Goal: Information Seeking & Learning: Compare options

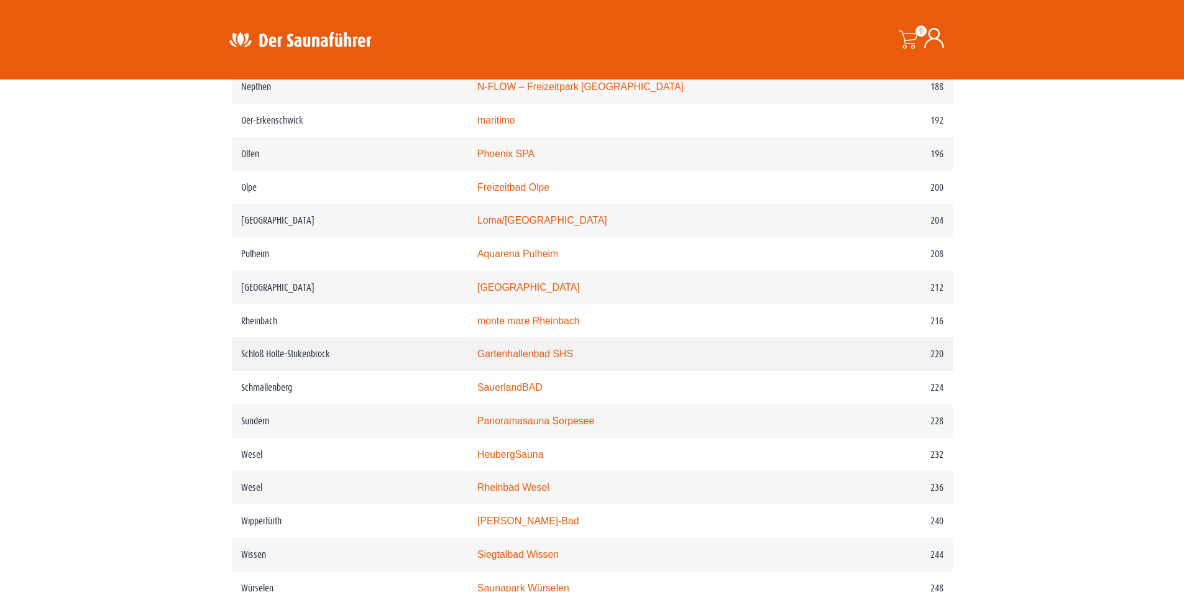
scroll to position [2193, 0]
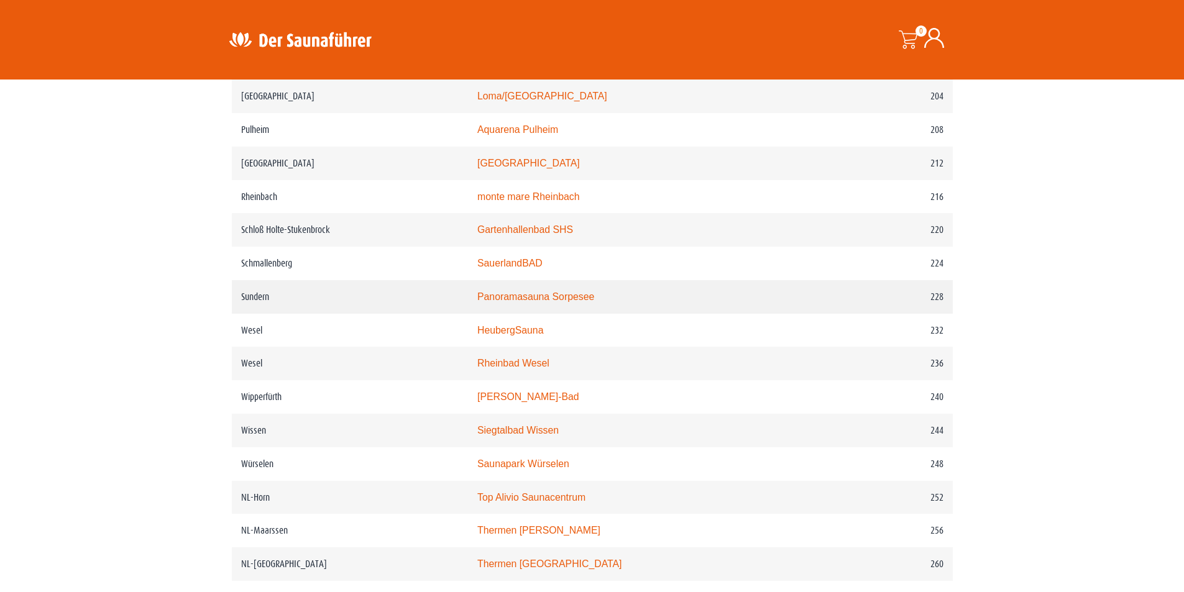
click at [572, 302] on link "Panoramasauna Sorpesee" at bounding box center [535, 297] width 117 height 11
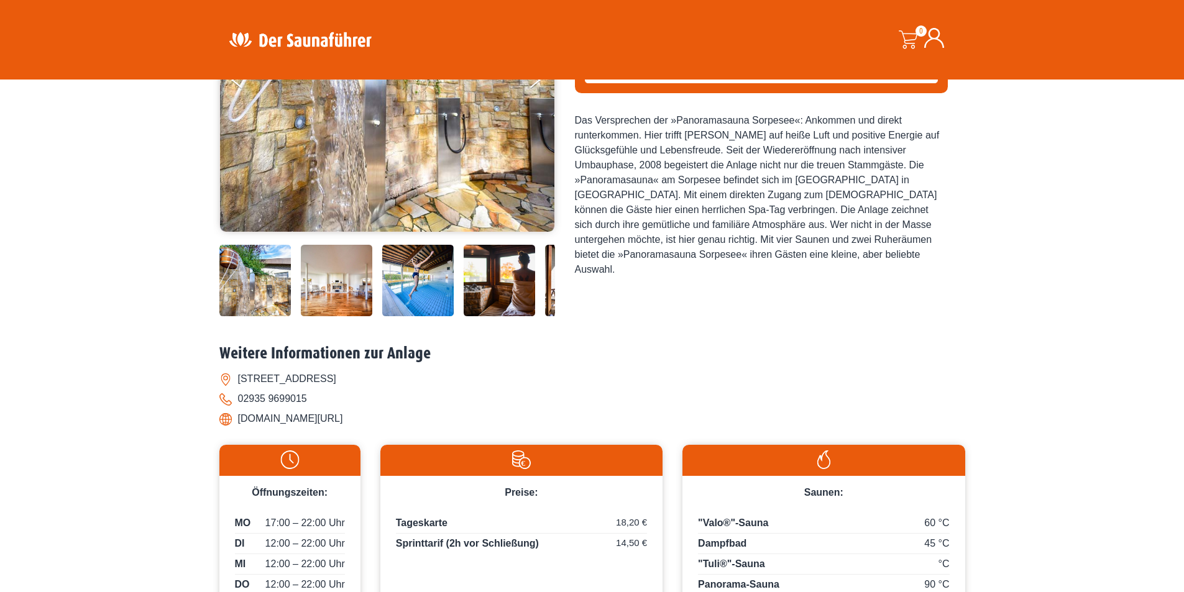
click at [423, 292] on img at bounding box center [417, 280] width 71 height 71
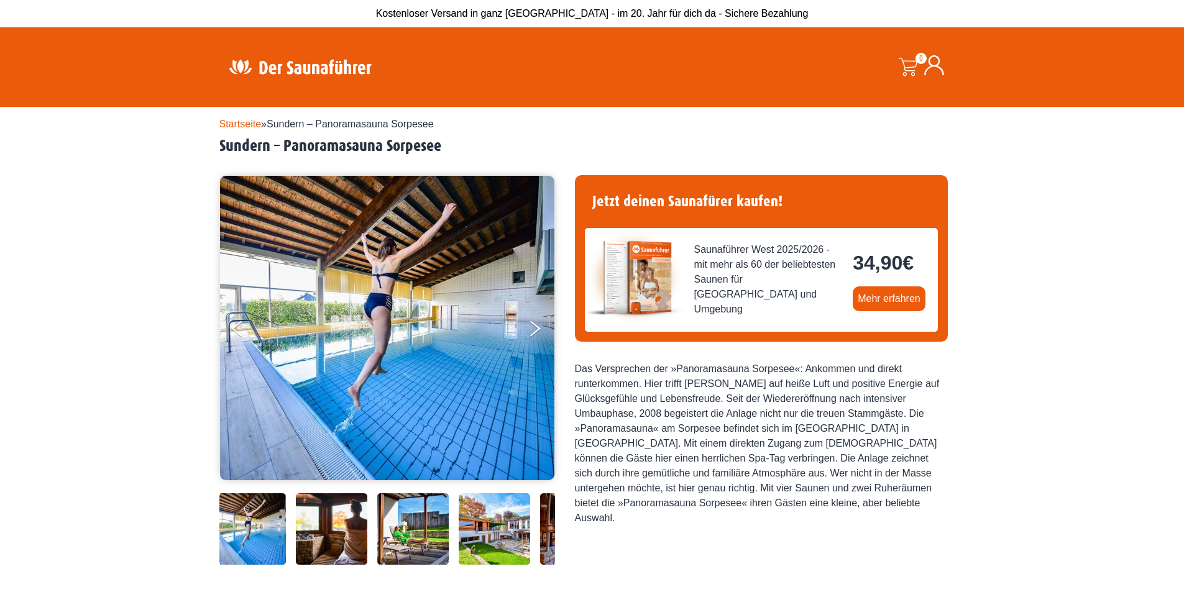
scroll to position [249, 0]
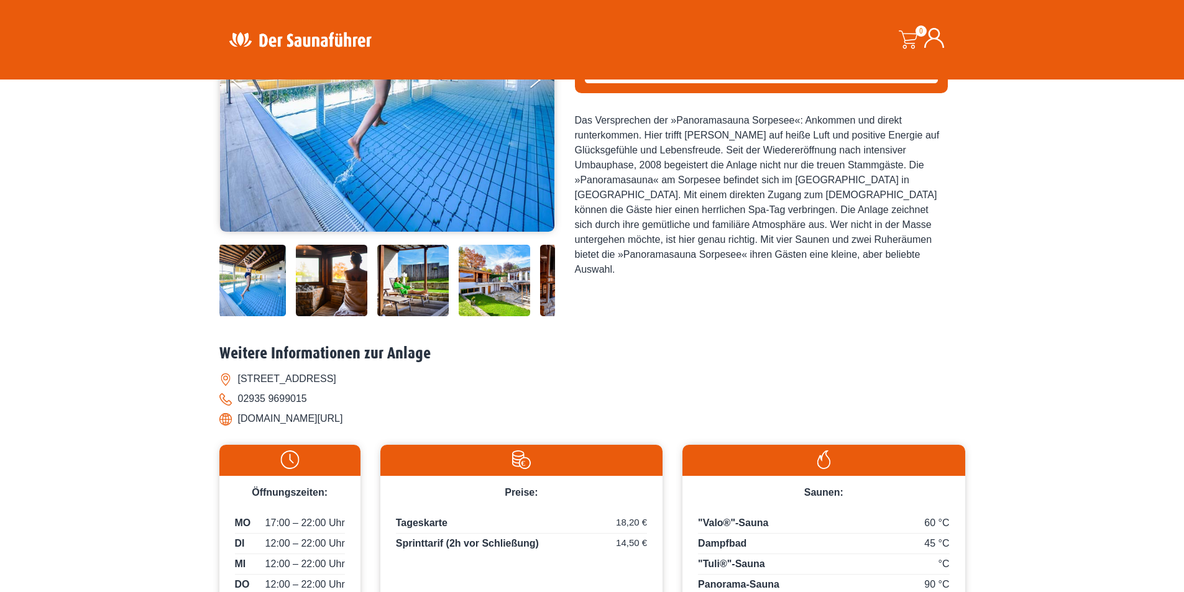
click at [489, 297] on img at bounding box center [494, 280] width 71 height 71
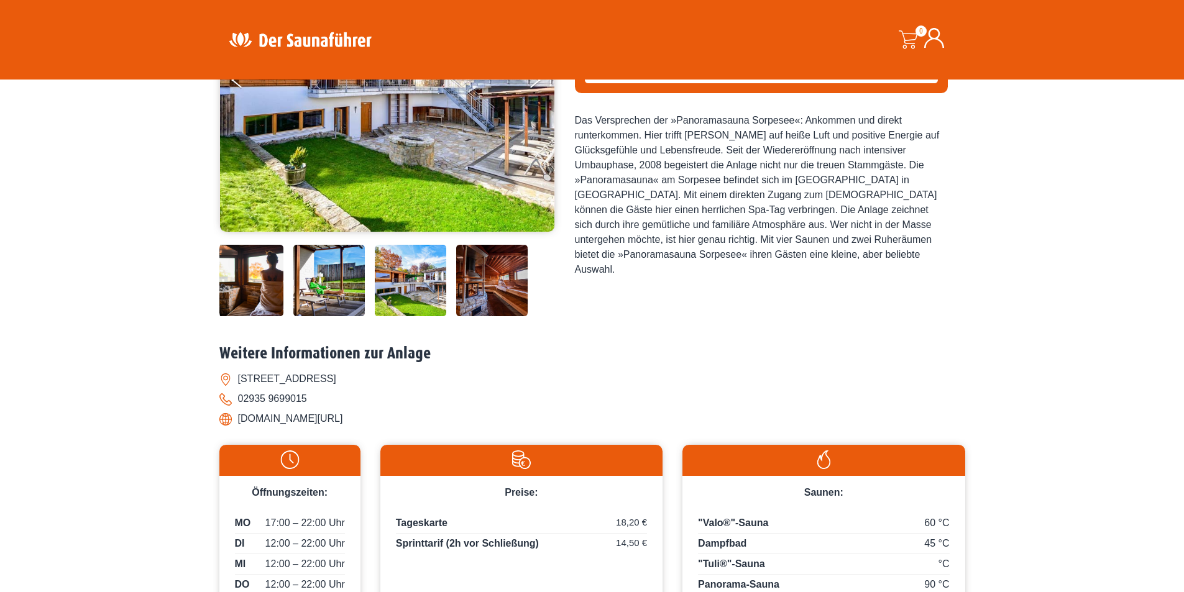
click at [489, 297] on img at bounding box center [491, 280] width 71 height 71
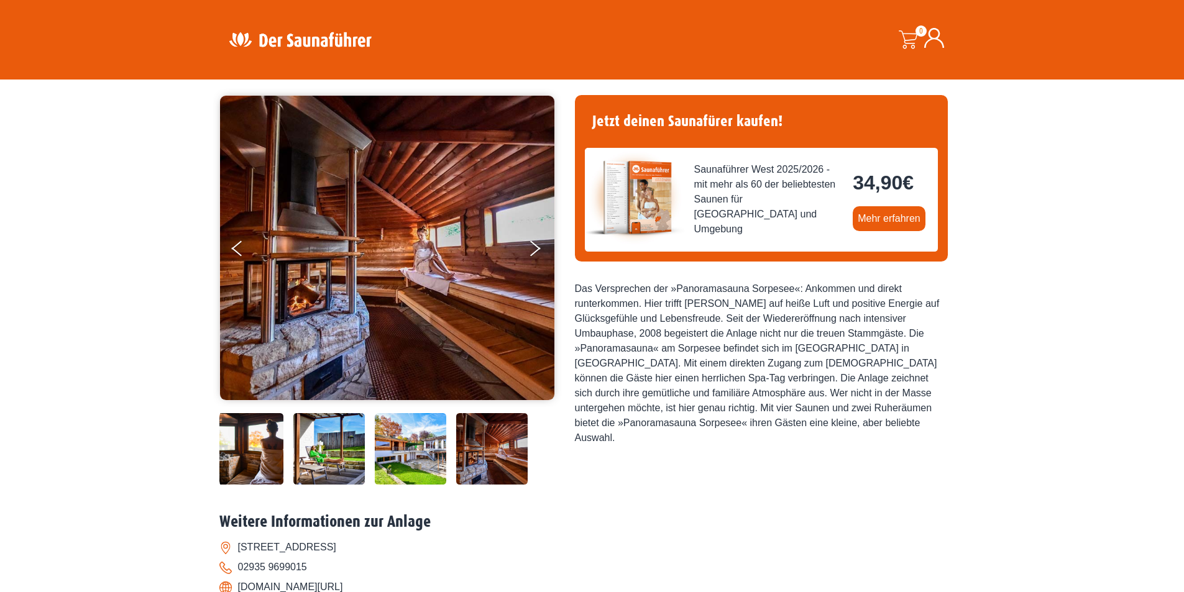
scroll to position [124, 0]
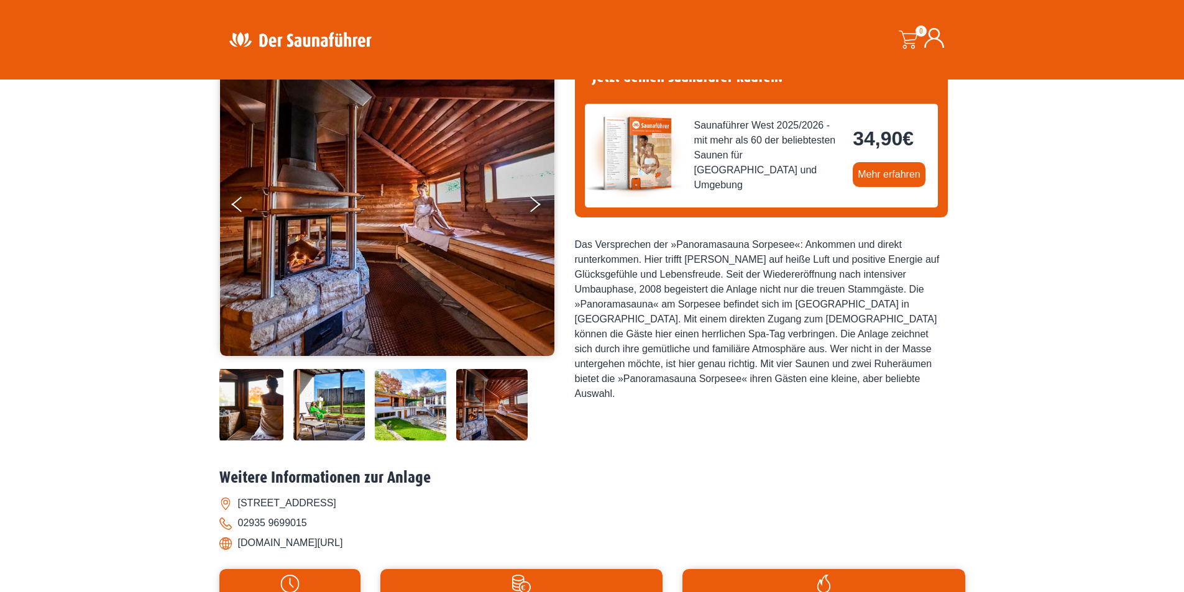
click at [498, 393] on img at bounding box center [491, 404] width 71 height 71
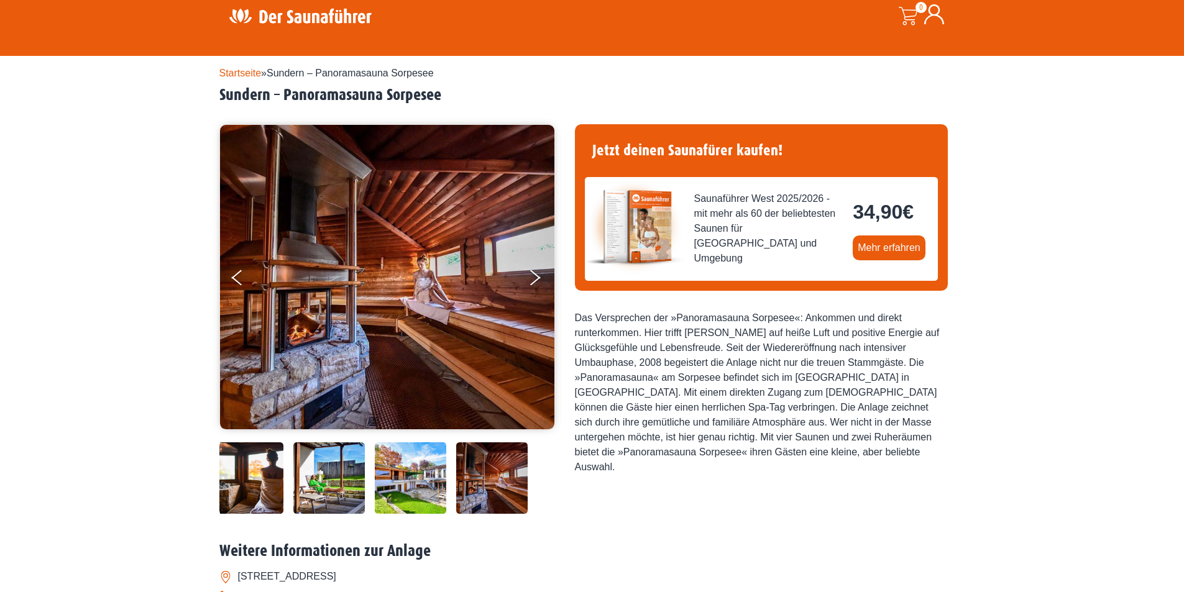
scroll to position [0, 0]
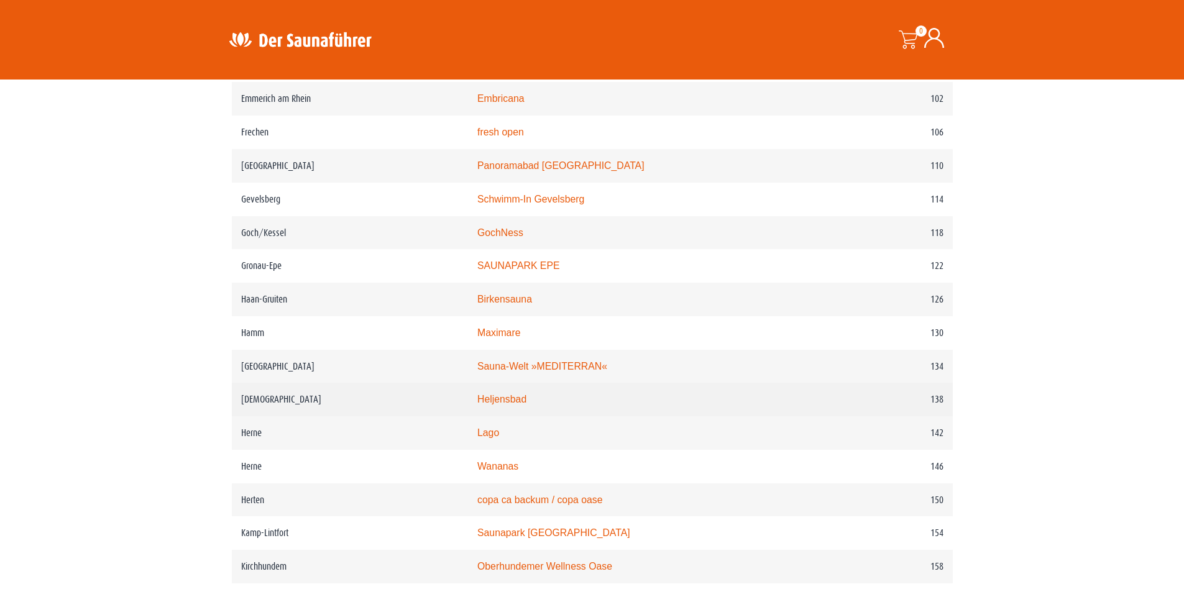
scroll to position [1198, 0]
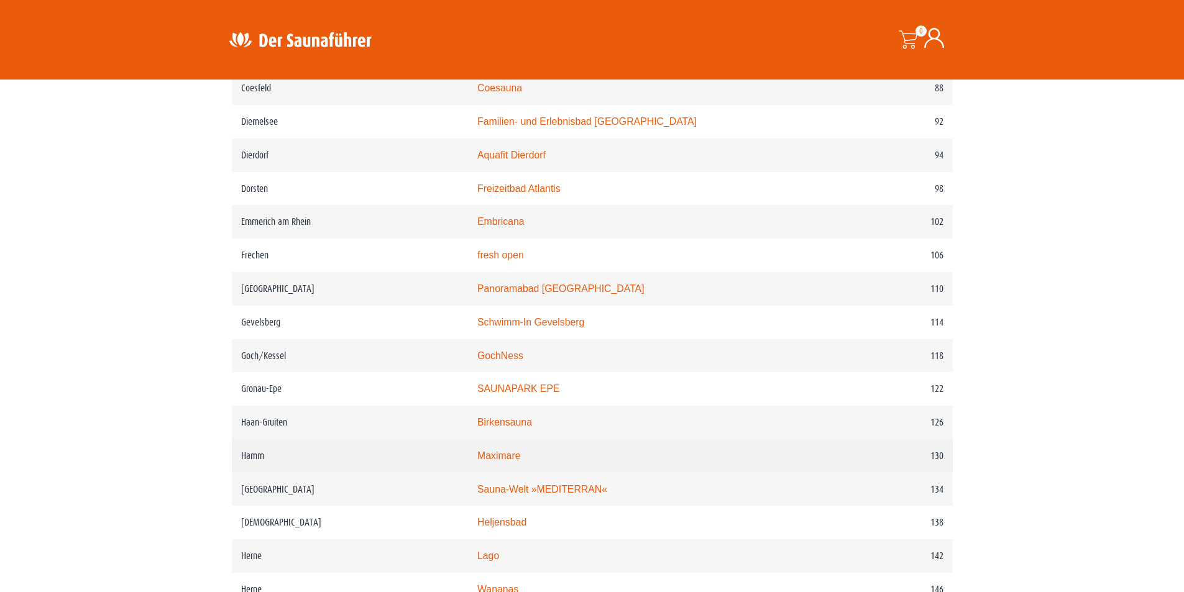
click at [516, 461] on link "Maximare" at bounding box center [498, 456] width 43 height 11
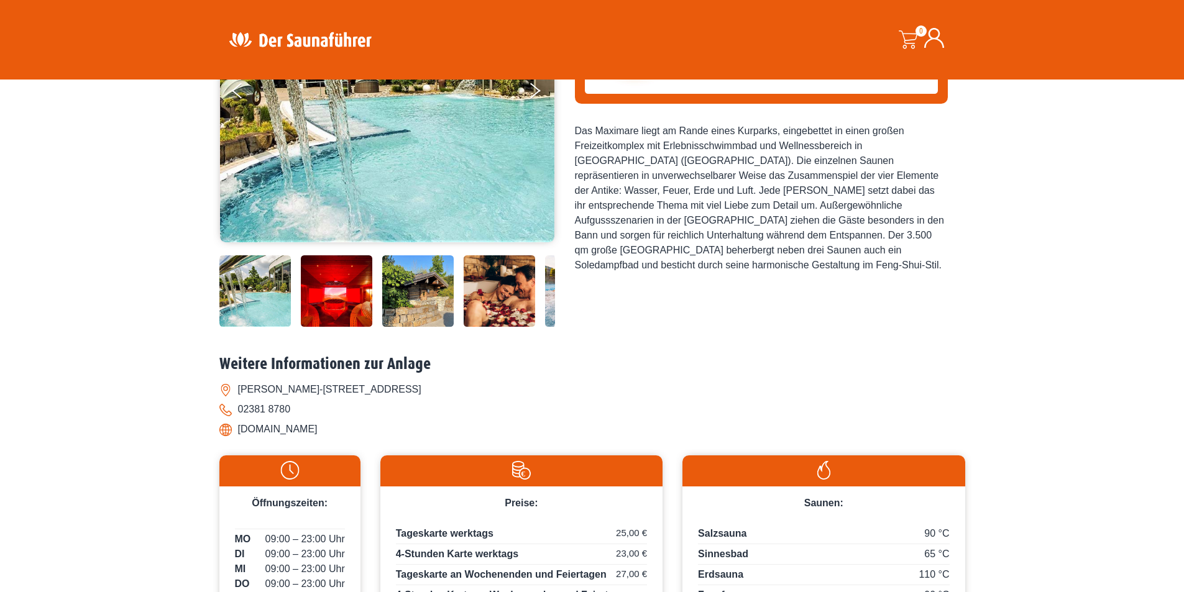
scroll to position [249, 0]
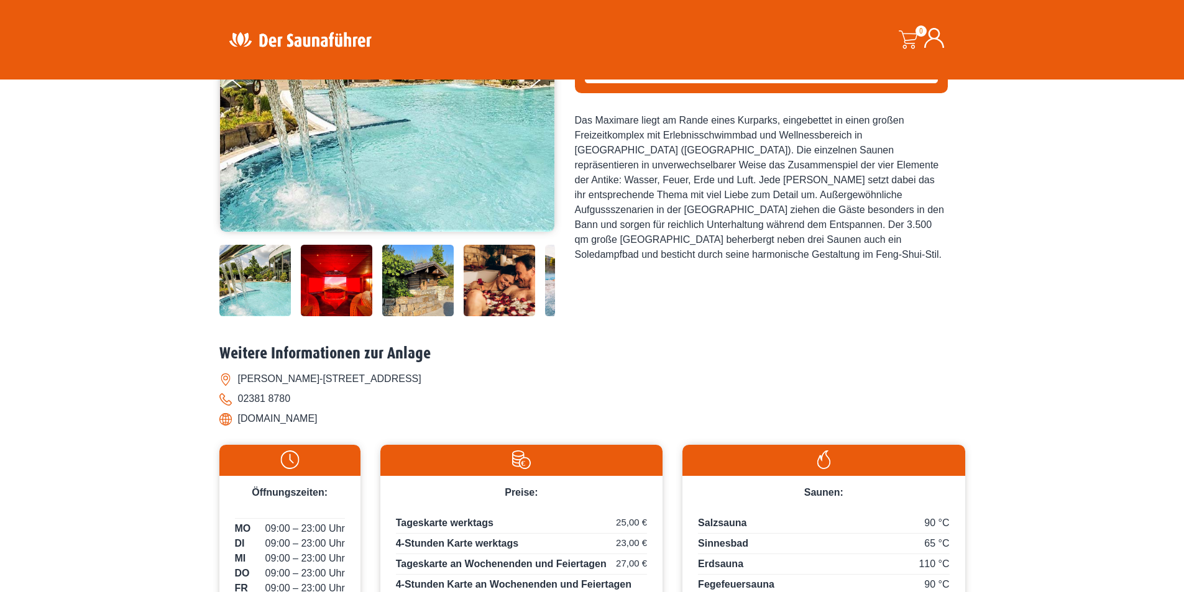
click at [324, 279] on img at bounding box center [336, 280] width 71 height 71
click at [324, 288] on img at bounding box center [336, 280] width 71 height 71
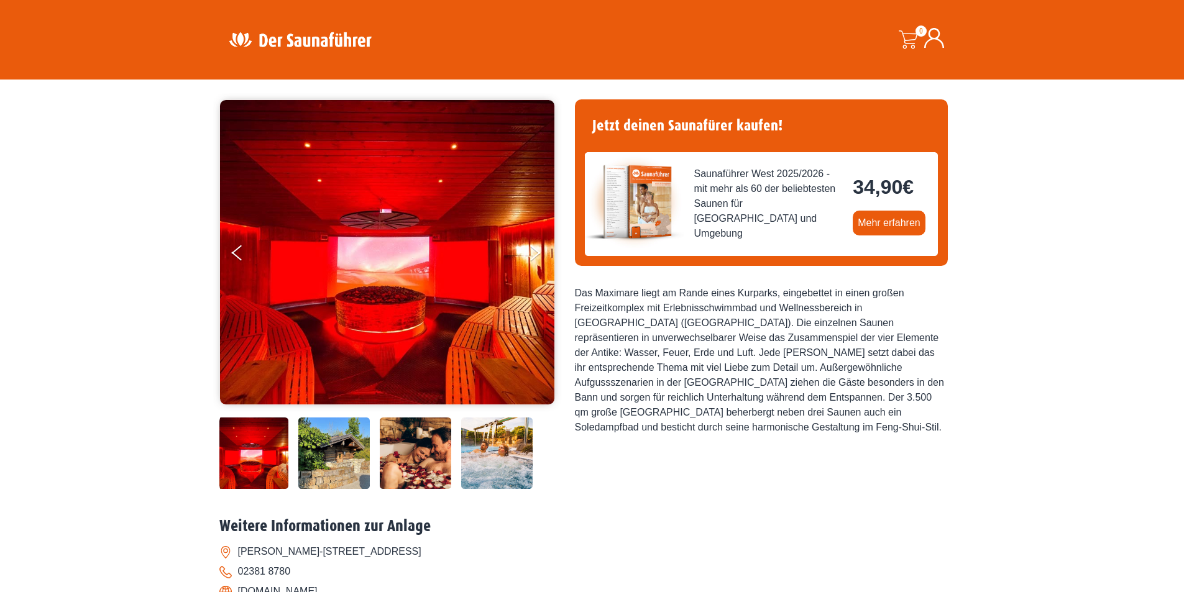
scroll to position [124, 0]
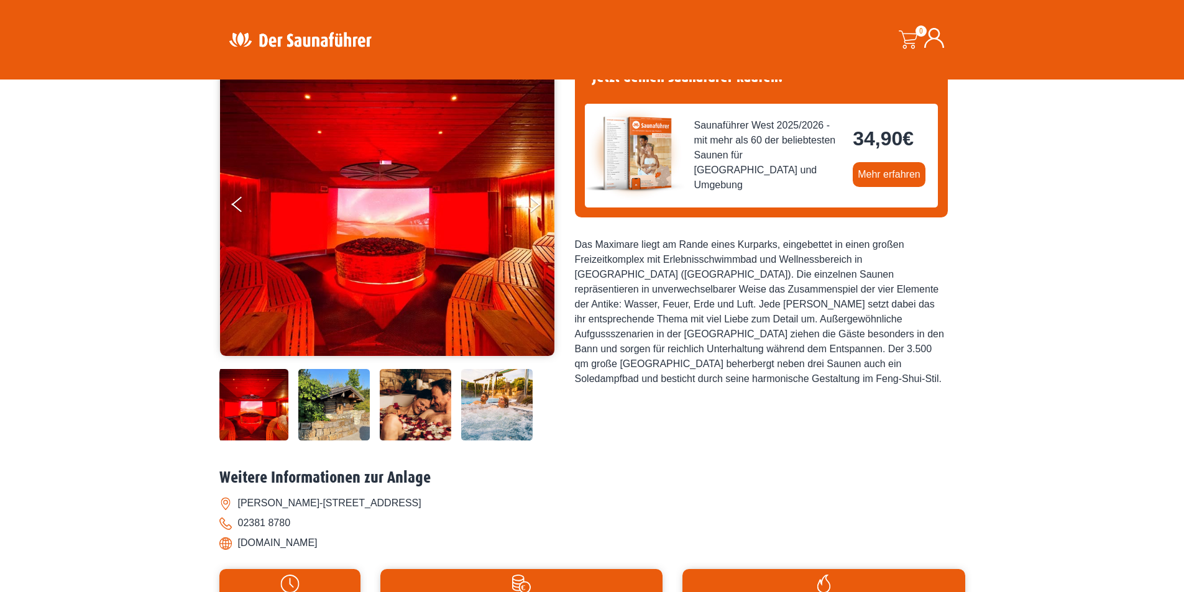
click at [475, 410] on img at bounding box center [496, 404] width 71 height 71
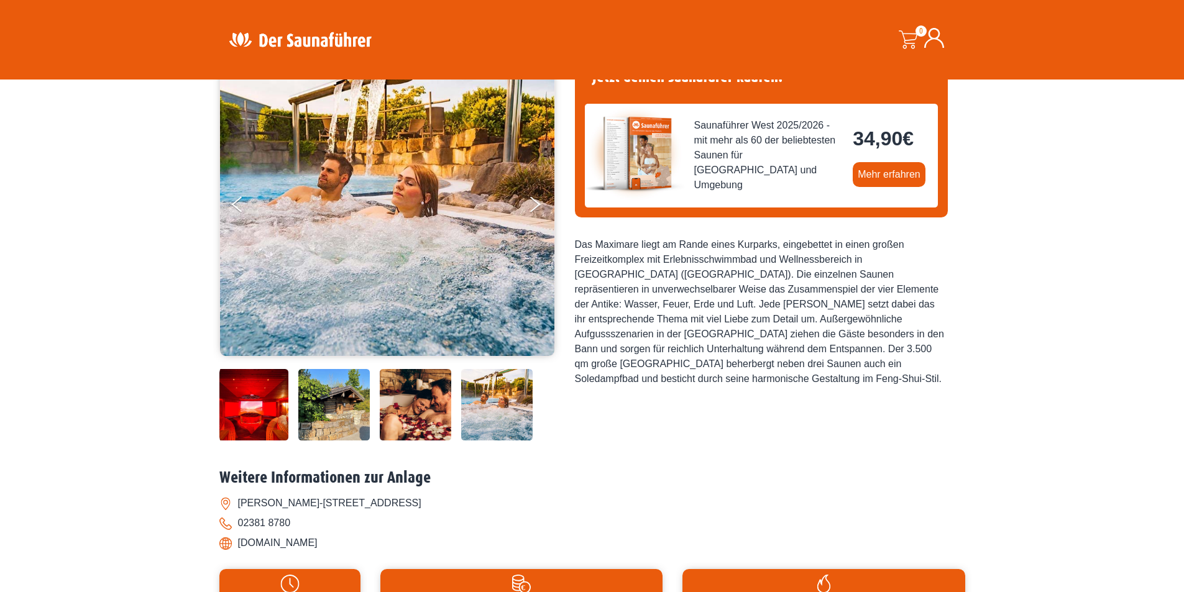
drag, startPoint x: 406, startPoint y: 400, endPoint x: 385, endPoint y: 407, distance: 22.0
click at [403, 402] on img at bounding box center [415, 404] width 71 height 71
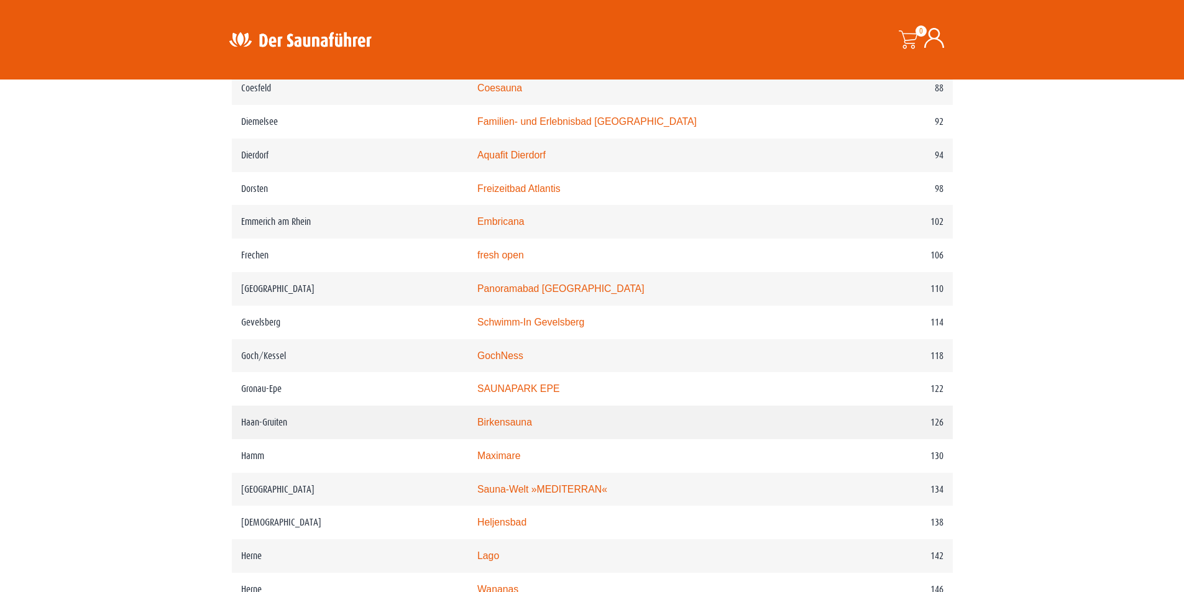
click at [498, 428] on link "Birkensauna" at bounding box center [504, 422] width 55 height 11
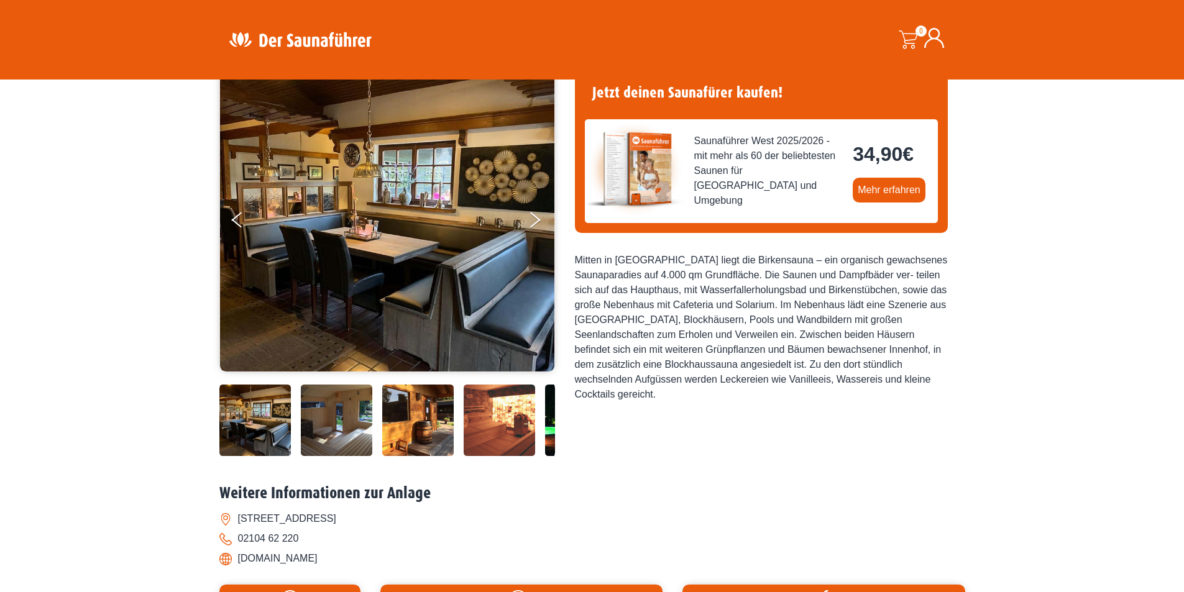
scroll to position [124, 0]
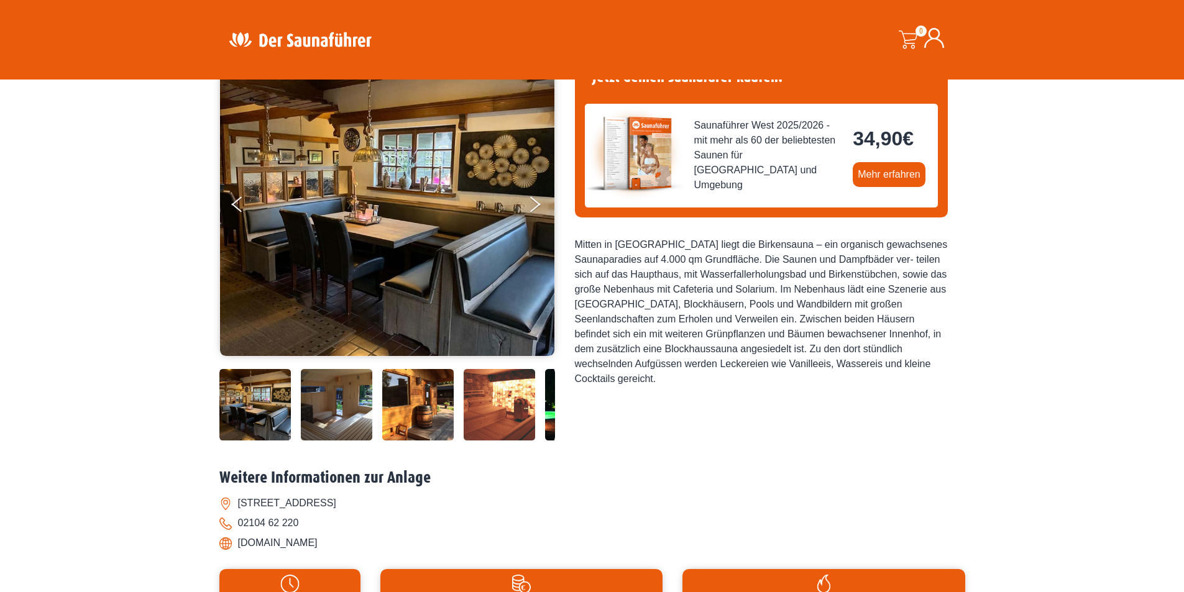
click at [356, 396] on img at bounding box center [336, 404] width 71 height 71
click at [354, 413] on img at bounding box center [336, 404] width 71 height 71
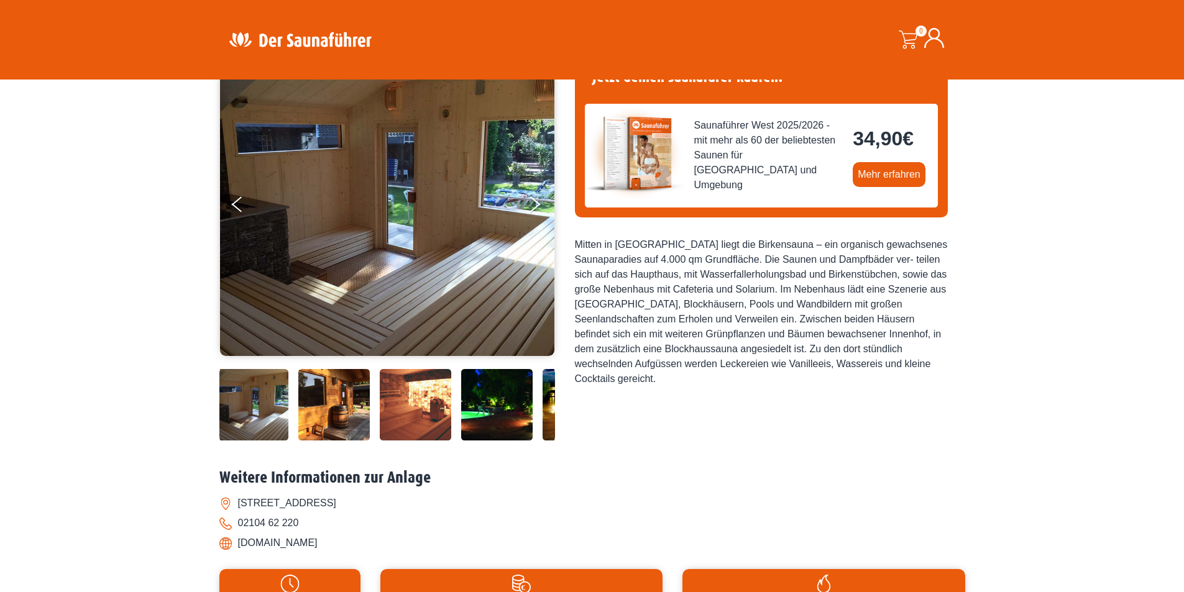
click at [355, 398] on img at bounding box center [333, 404] width 71 height 71
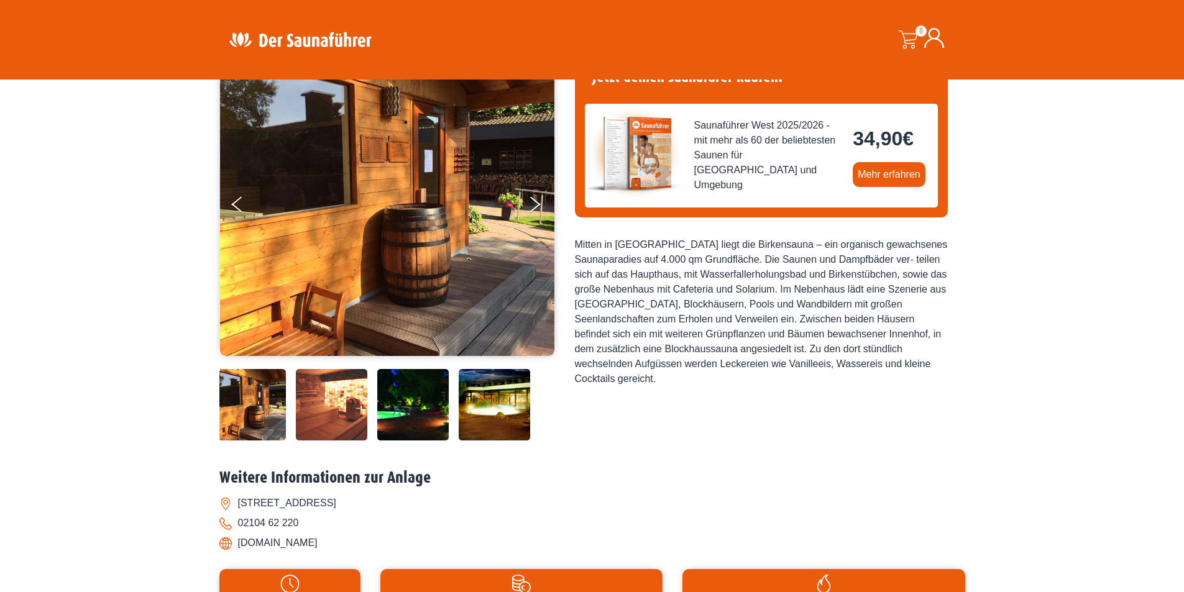
click at [334, 400] on img at bounding box center [331, 404] width 71 height 71
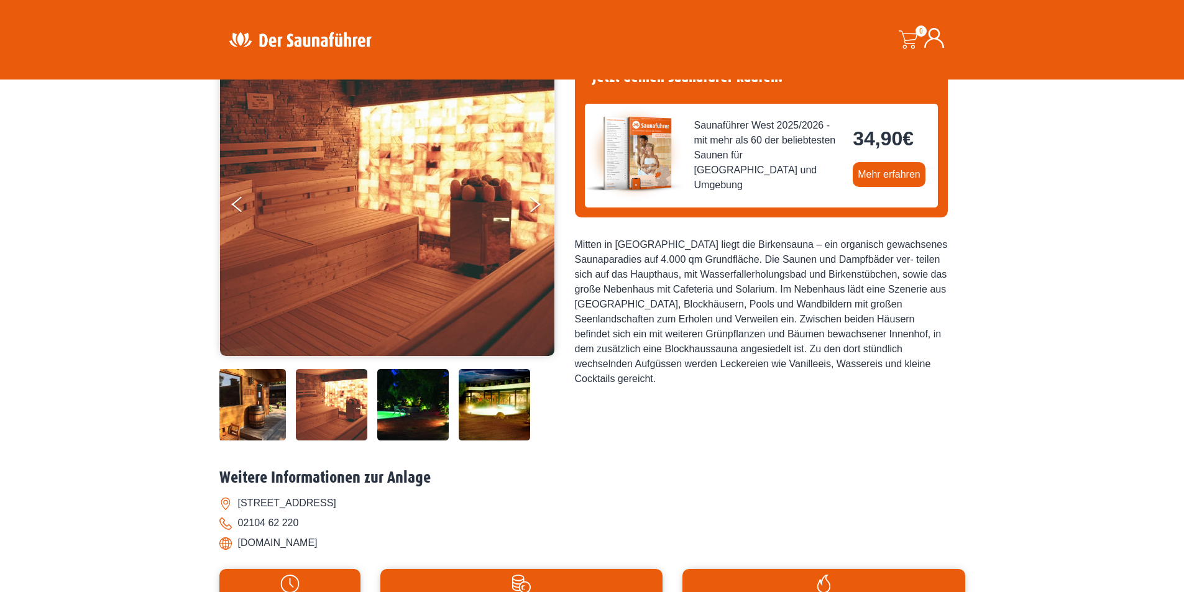
click at [408, 398] on img at bounding box center [412, 404] width 71 height 71
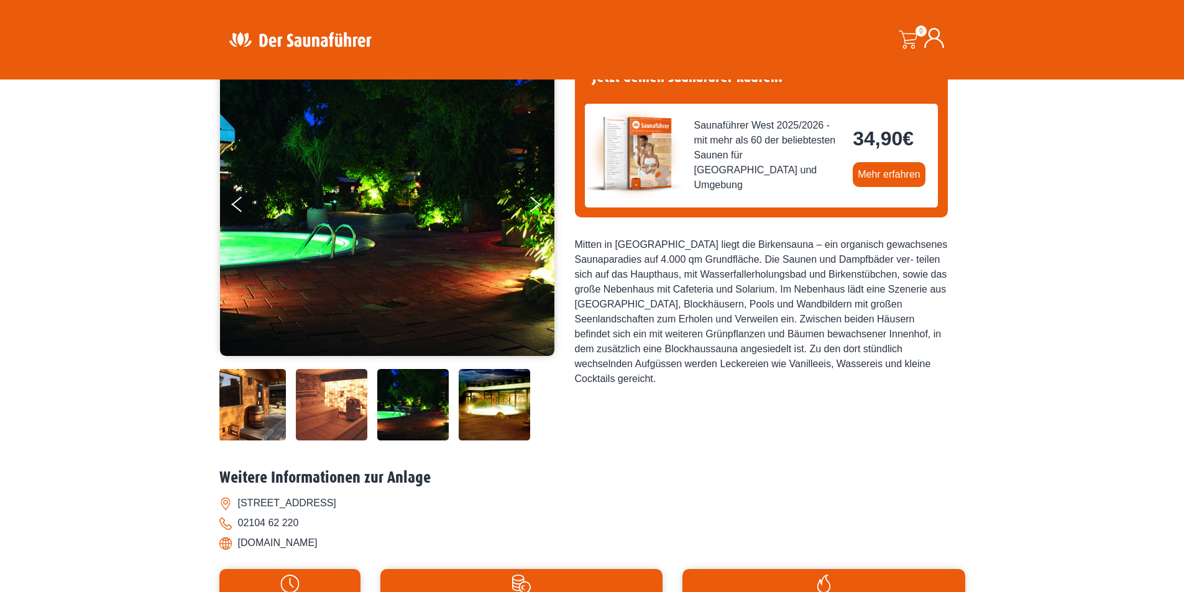
click at [480, 405] on img at bounding box center [494, 404] width 71 height 71
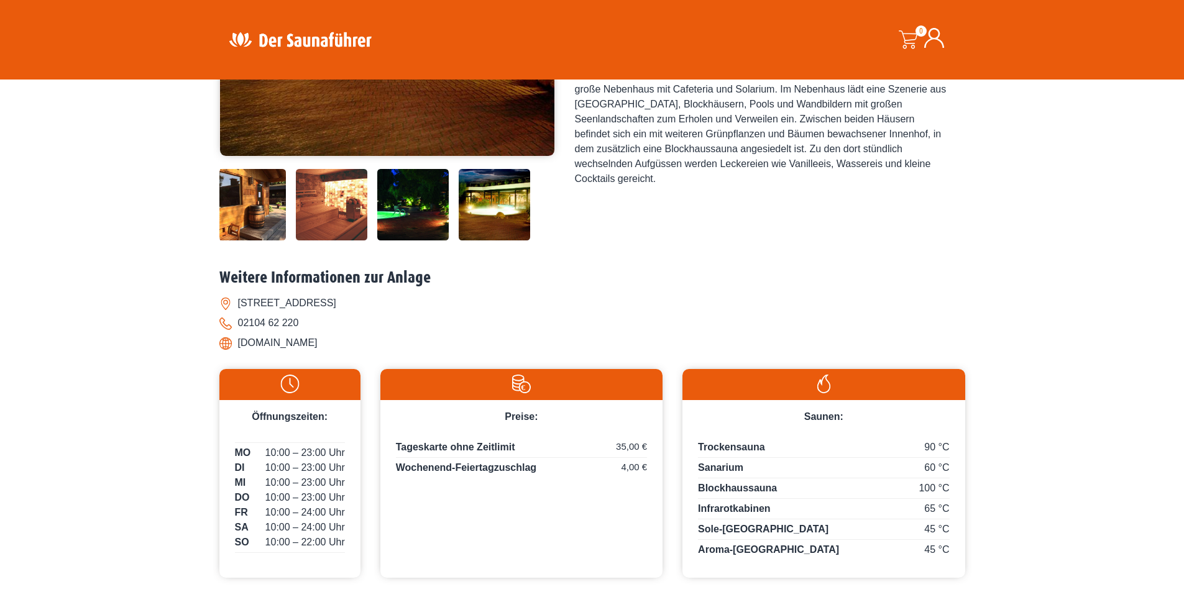
scroll to position [373, 0]
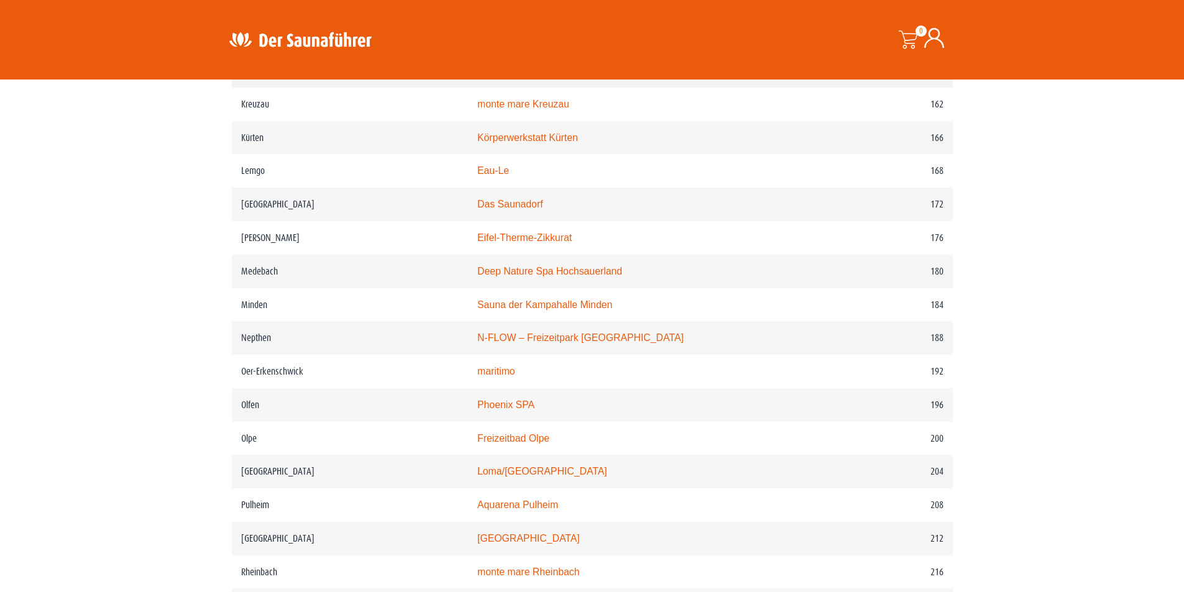
scroll to position [1820, 0]
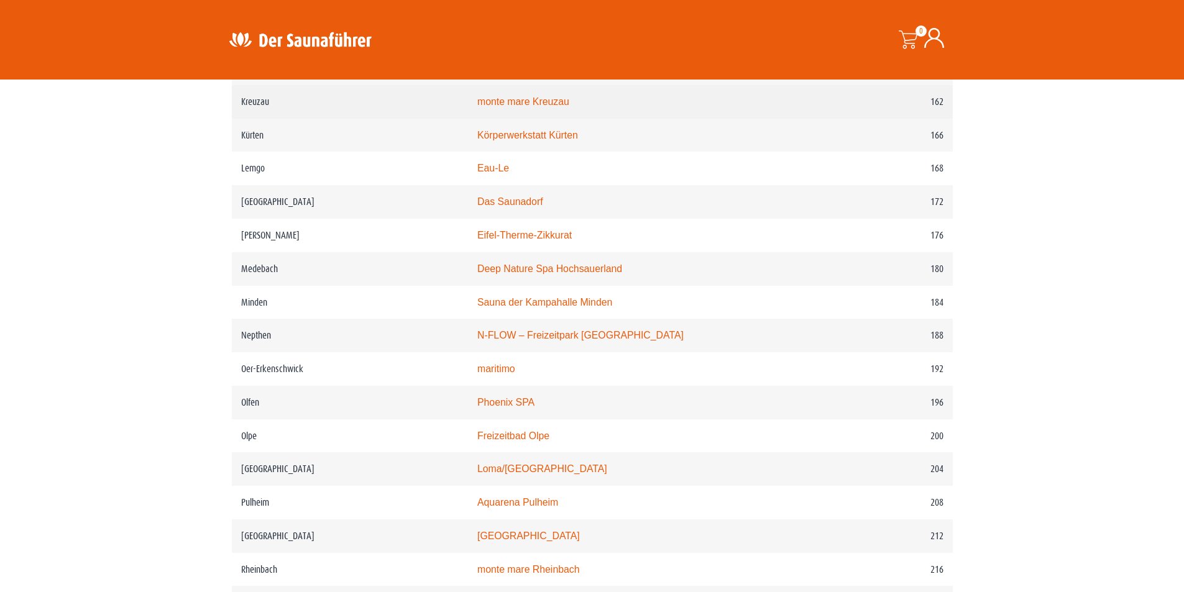
click at [552, 107] on link "monte mare Kreuzau" at bounding box center [523, 101] width 92 height 11
click at [506, 107] on link "monte mare Kreuzau" at bounding box center [523, 101] width 92 height 11
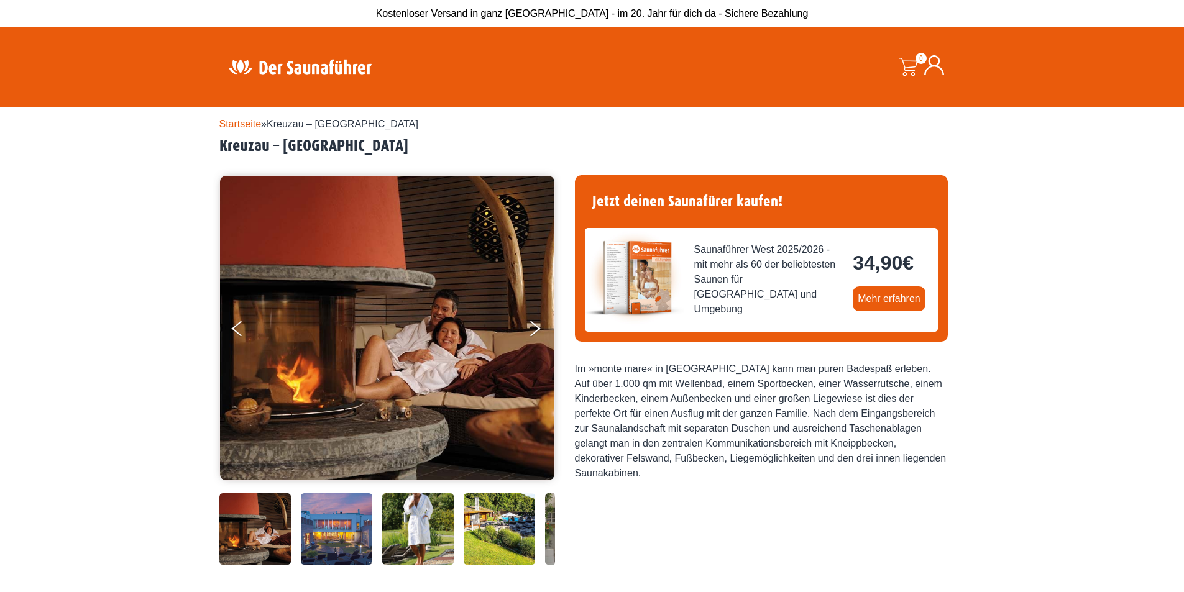
scroll to position [124, 0]
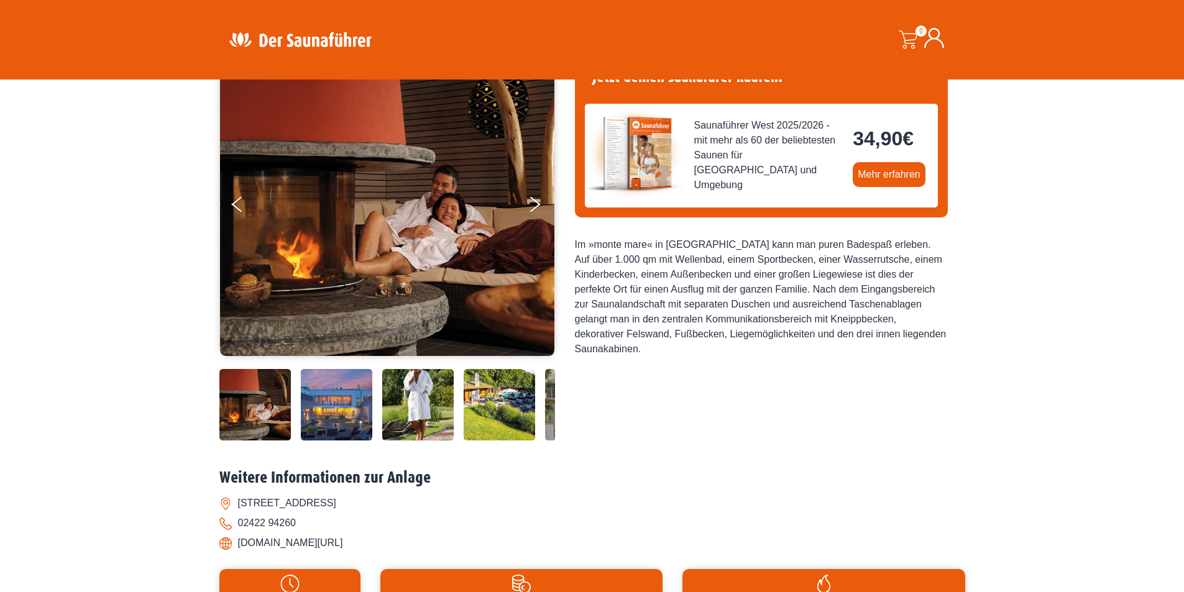
click at [338, 417] on img at bounding box center [336, 404] width 71 height 71
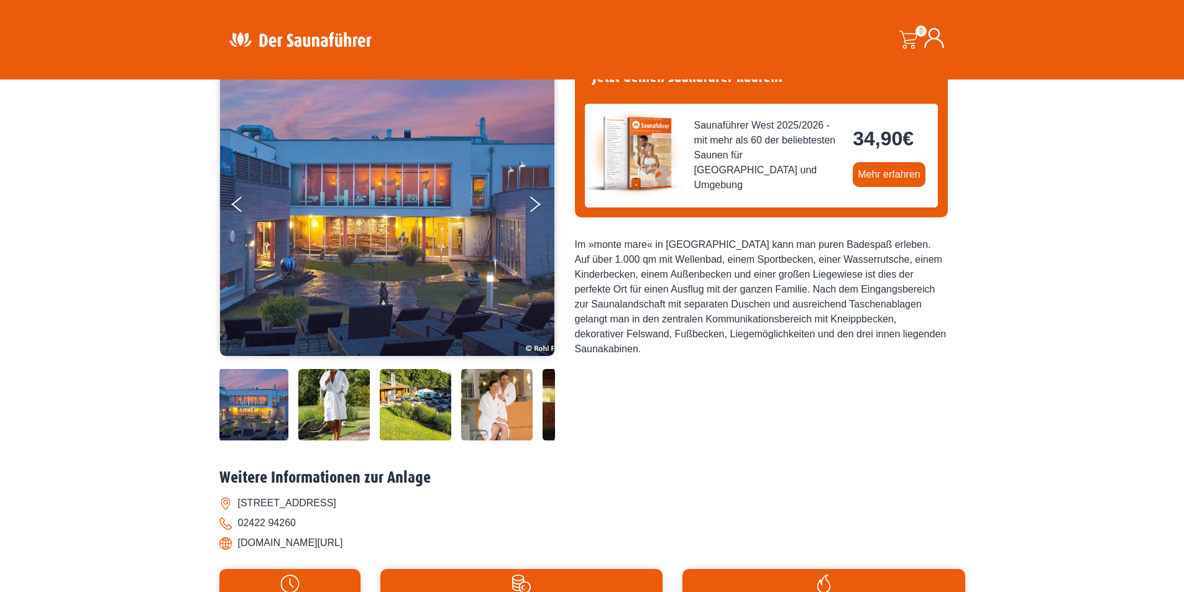
click at [329, 412] on img at bounding box center [333, 404] width 71 height 71
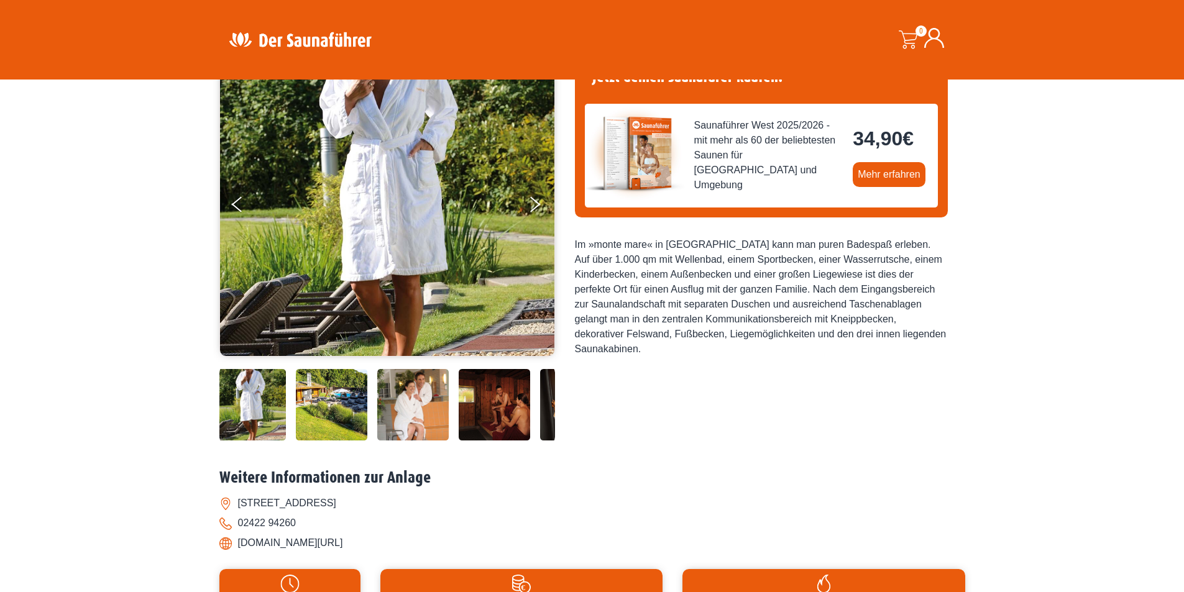
click at [348, 405] on img at bounding box center [331, 404] width 71 height 71
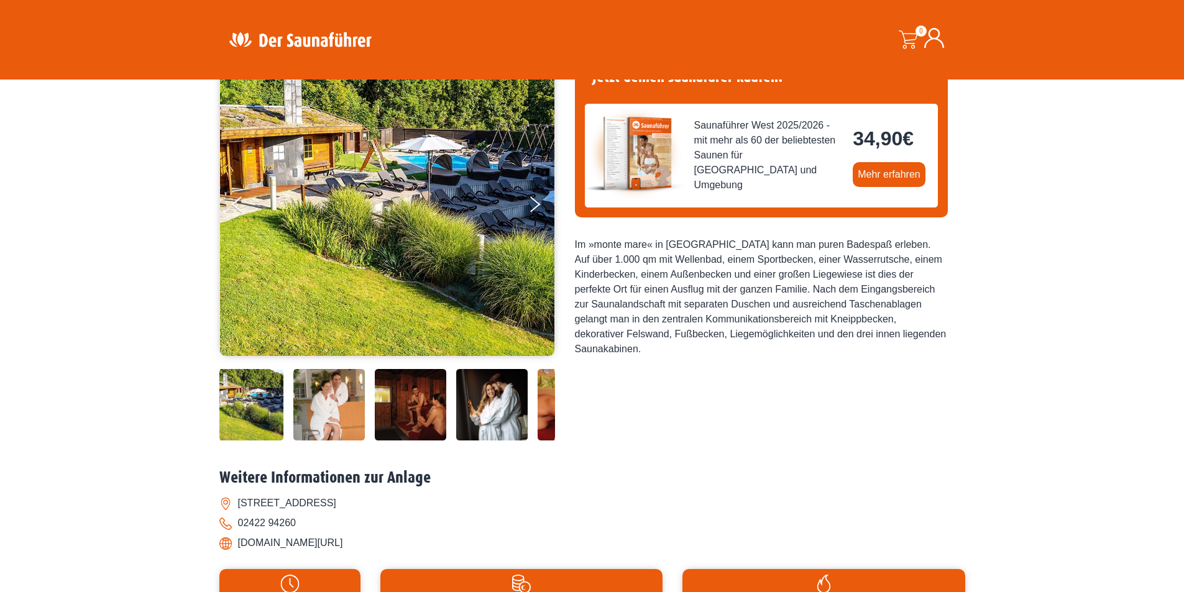
click at [339, 406] on img at bounding box center [328, 404] width 71 height 71
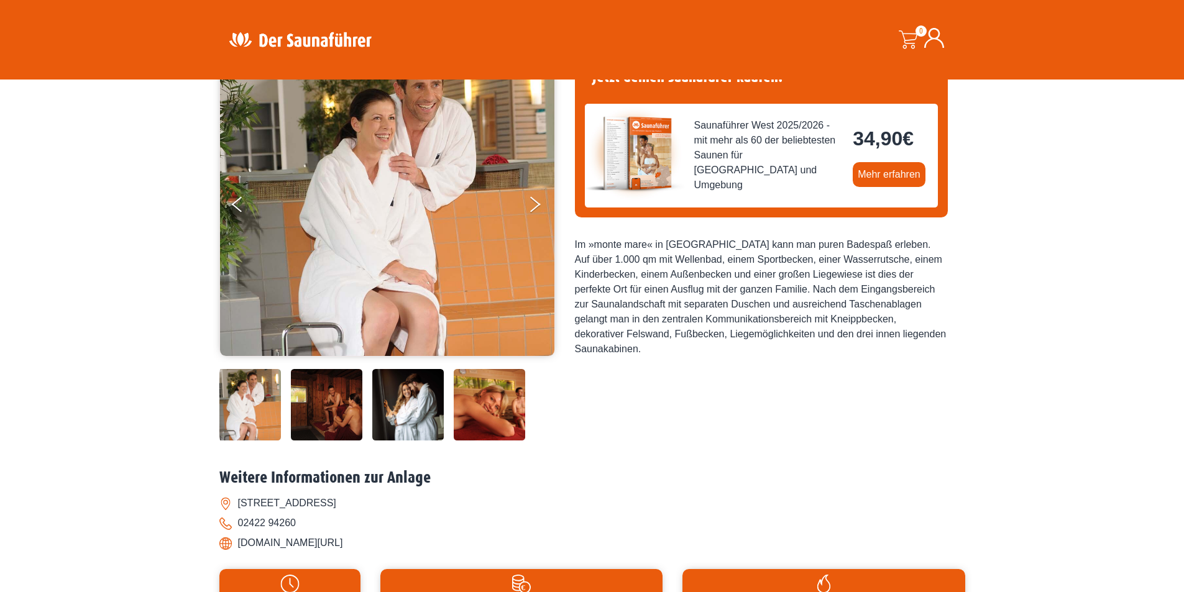
click at [339, 406] on img at bounding box center [326, 404] width 71 height 71
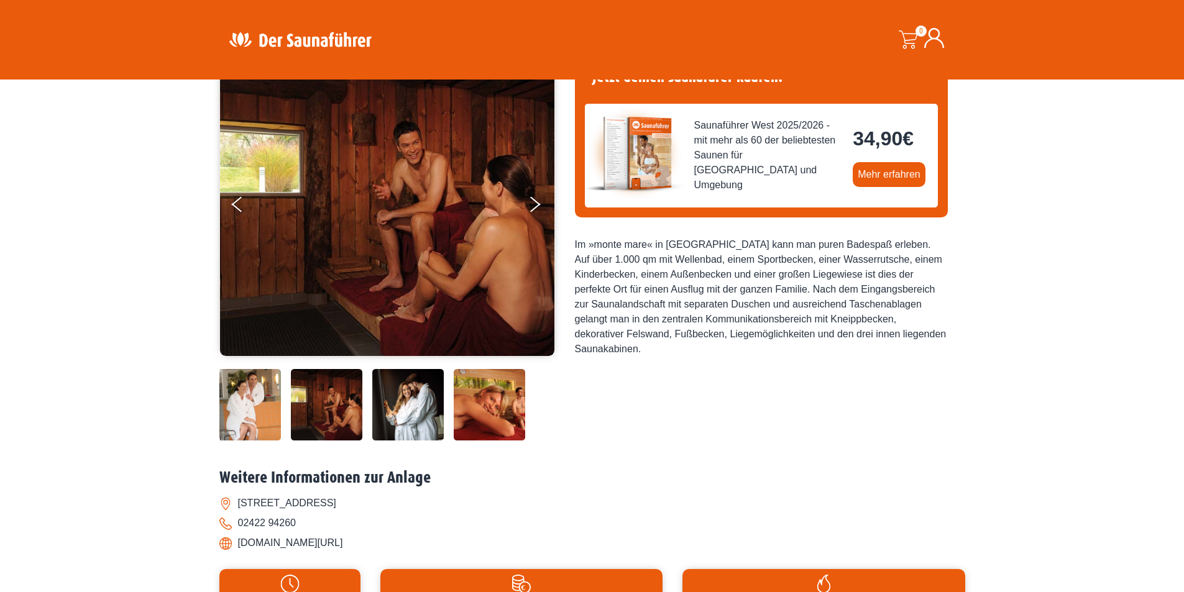
click at [400, 402] on img at bounding box center [407, 404] width 71 height 71
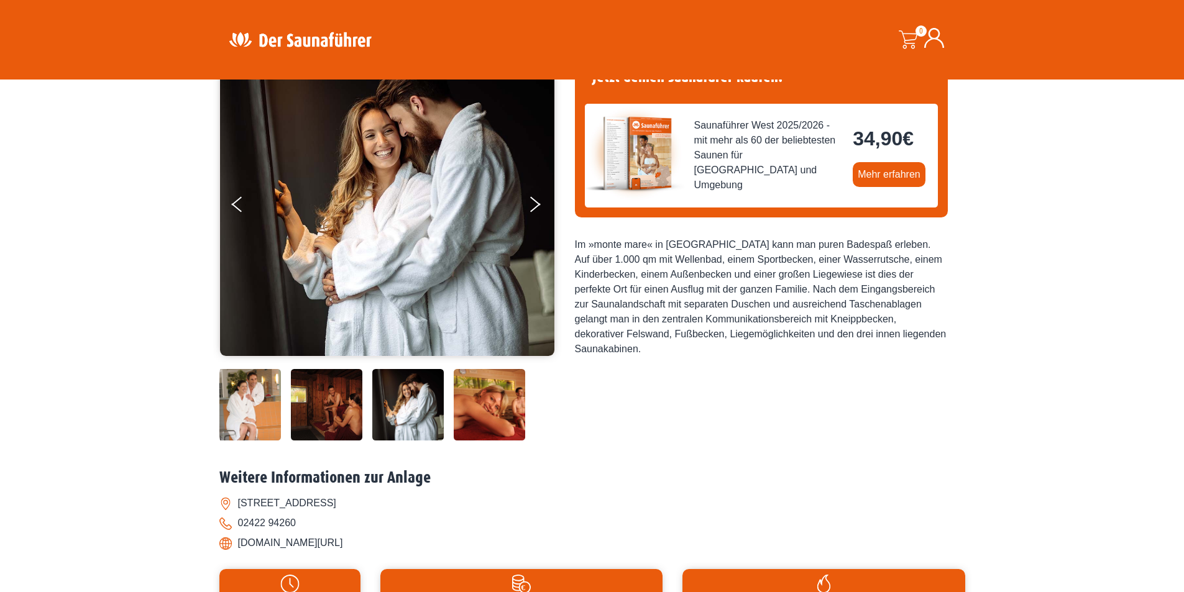
click at [462, 409] on img at bounding box center [489, 404] width 71 height 71
click at [485, 412] on img at bounding box center [489, 404] width 71 height 71
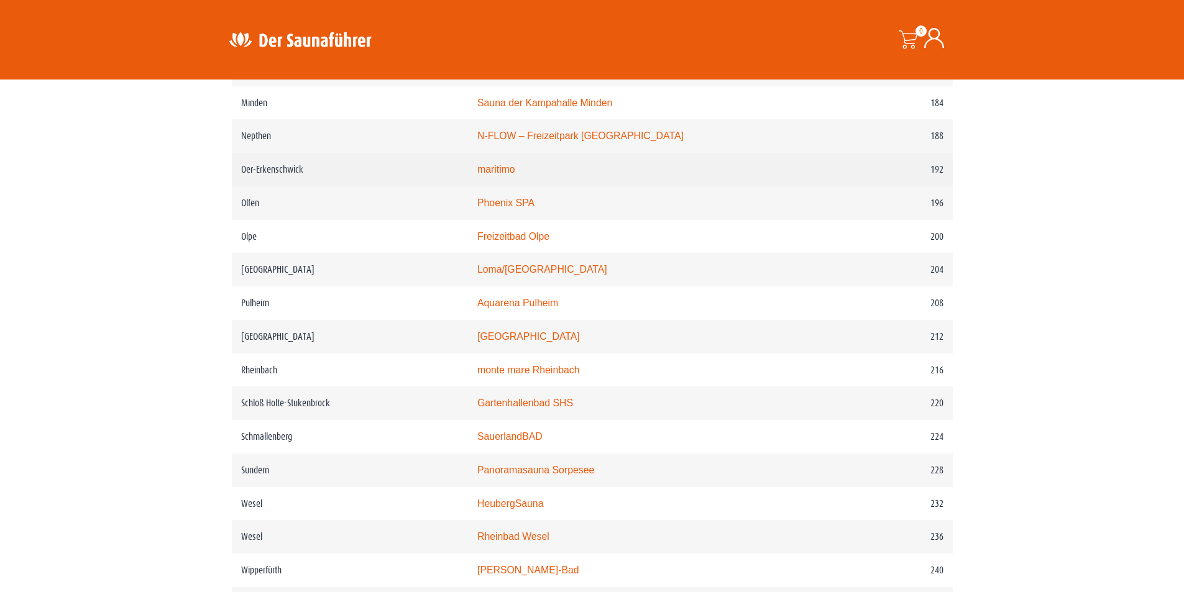
scroll to position [2069, 0]
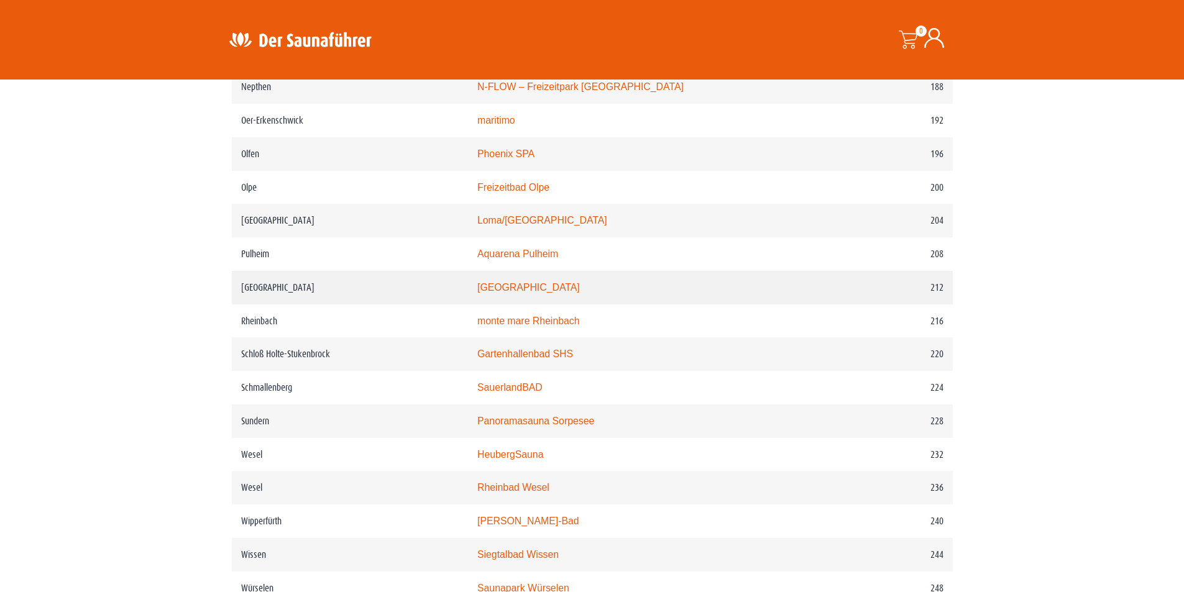
click at [544, 305] on td "[GEOGRAPHIC_DATA]" at bounding box center [645, 288] width 355 height 34
click at [543, 293] on link "[GEOGRAPHIC_DATA]" at bounding box center [528, 287] width 103 height 11
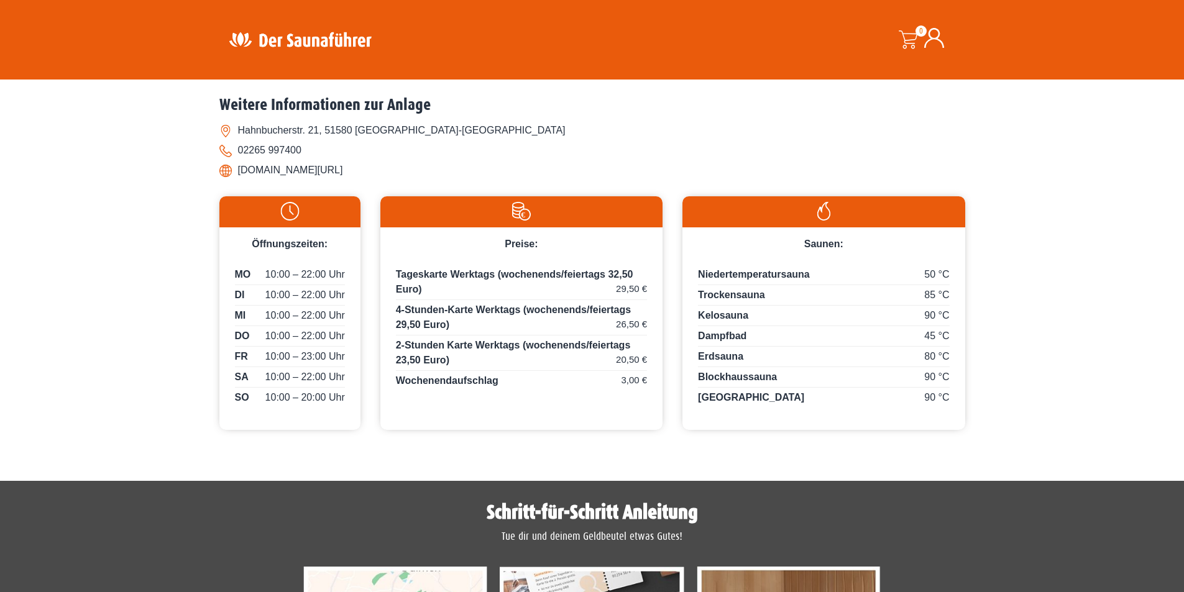
scroll to position [249, 0]
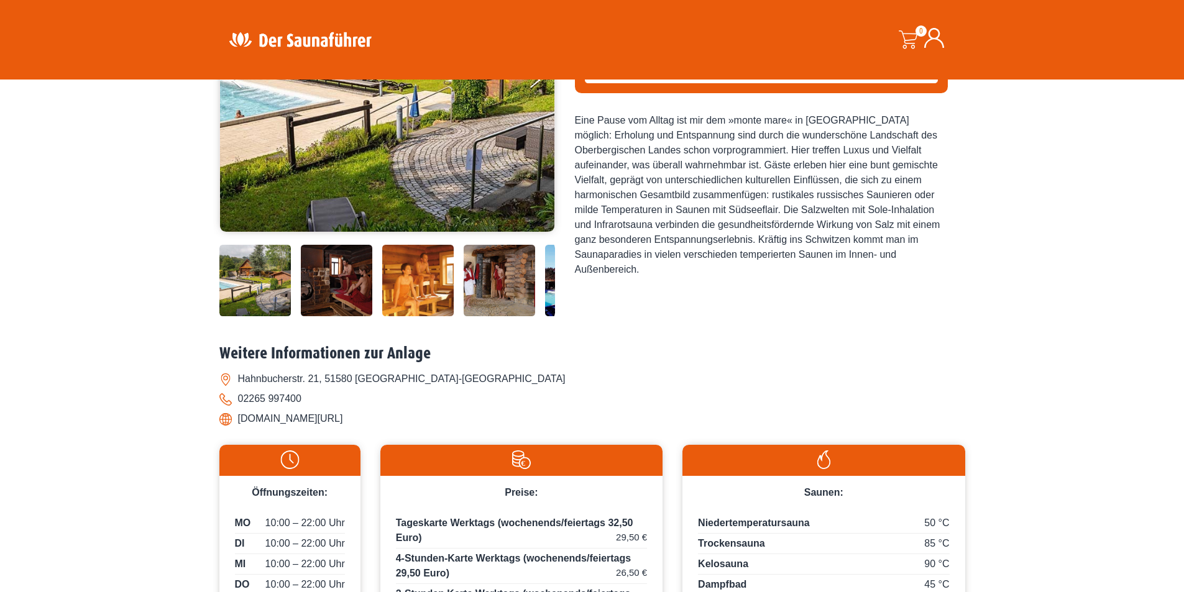
click at [330, 293] on img at bounding box center [336, 280] width 71 height 71
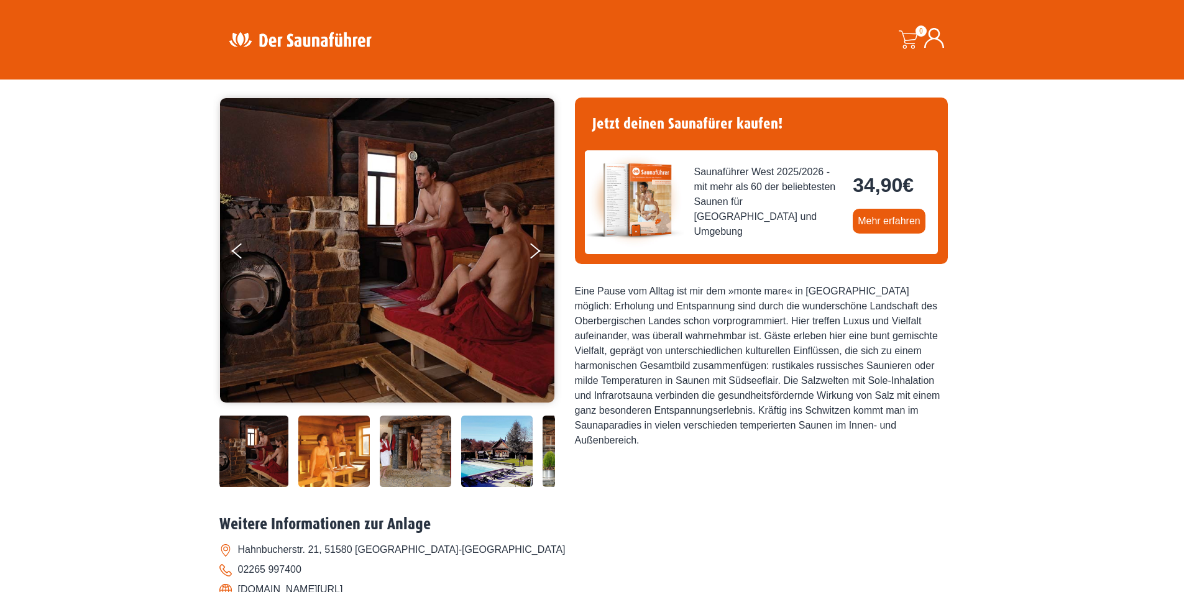
scroll to position [124, 0]
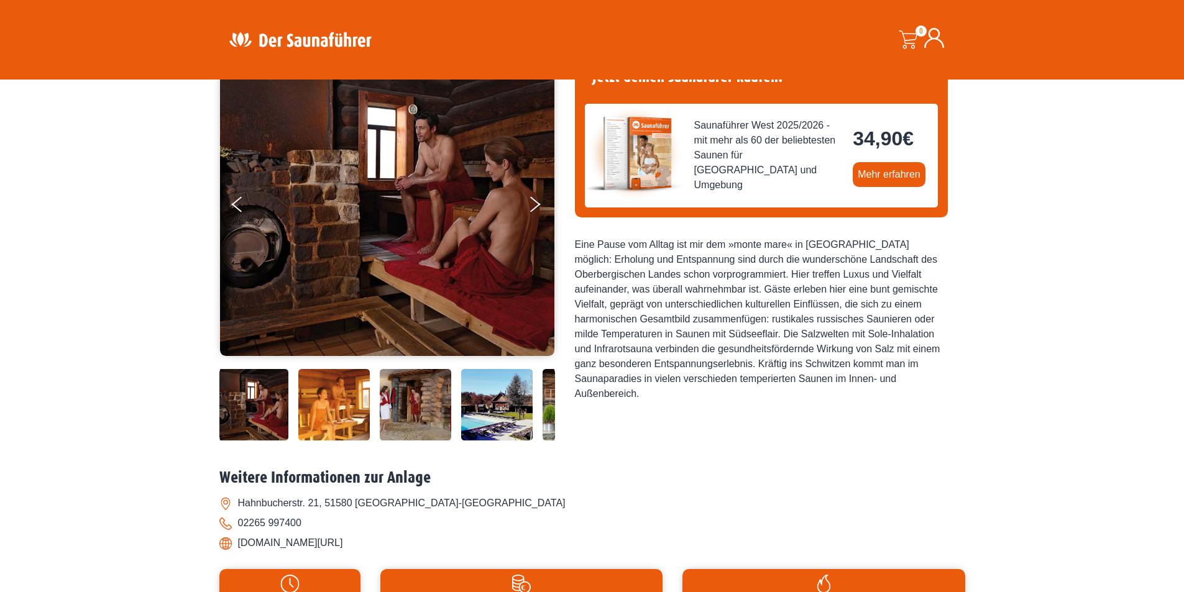
click at [344, 403] on img at bounding box center [333, 404] width 71 height 71
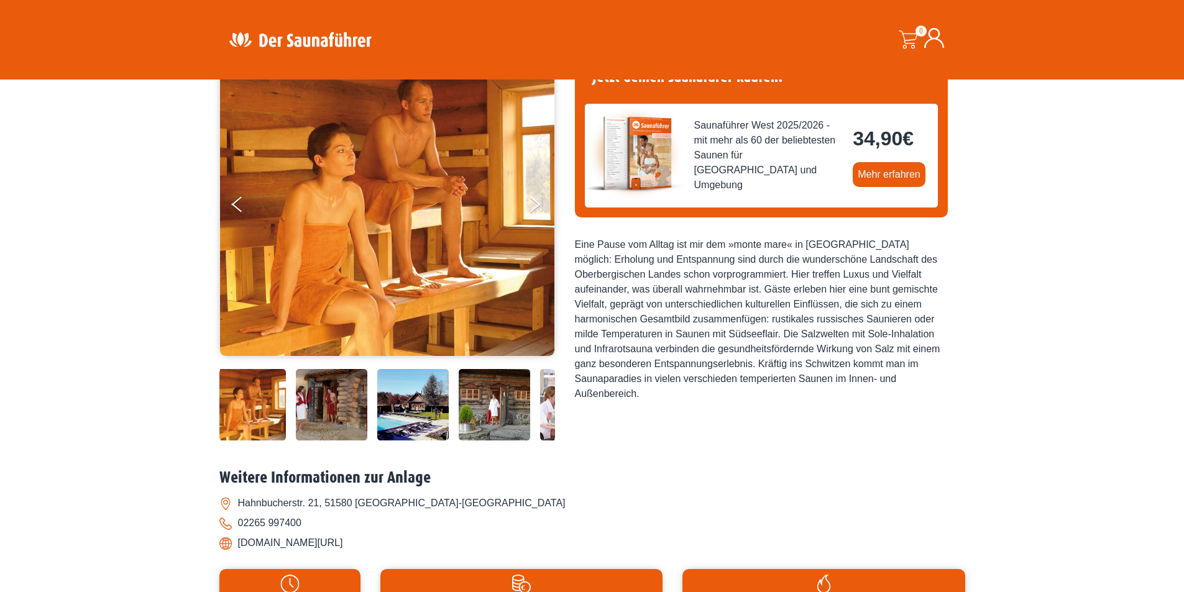
click at [352, 403] on img at bounding box center [331, 404] width 71 height 71
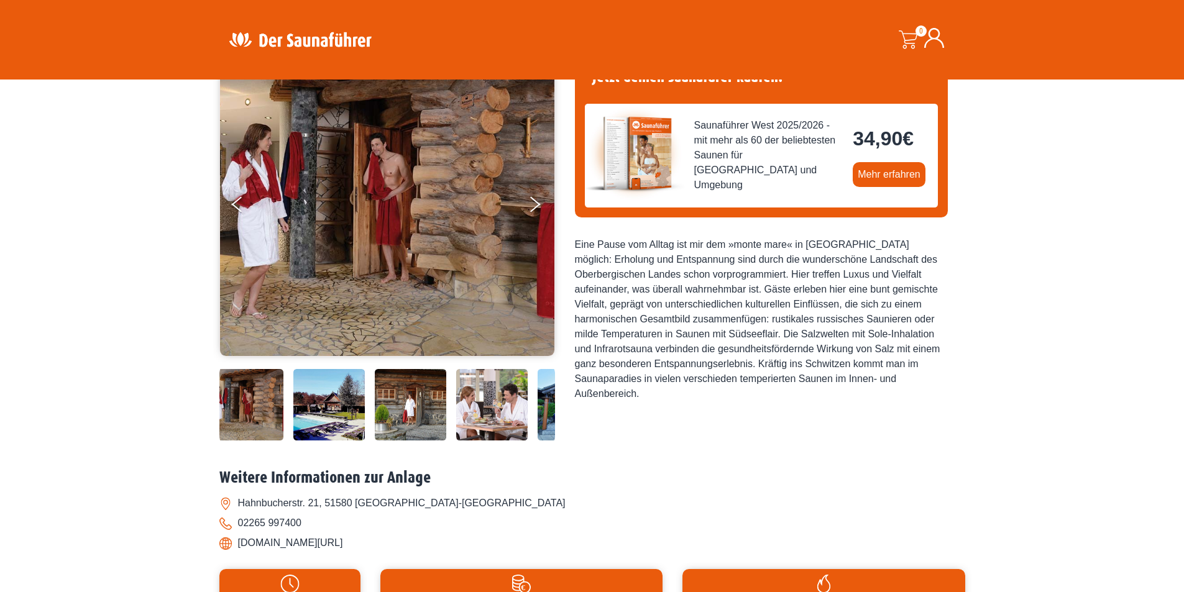
click at [336, 403] on img at bounding box center [328, 404] width 71 height 71
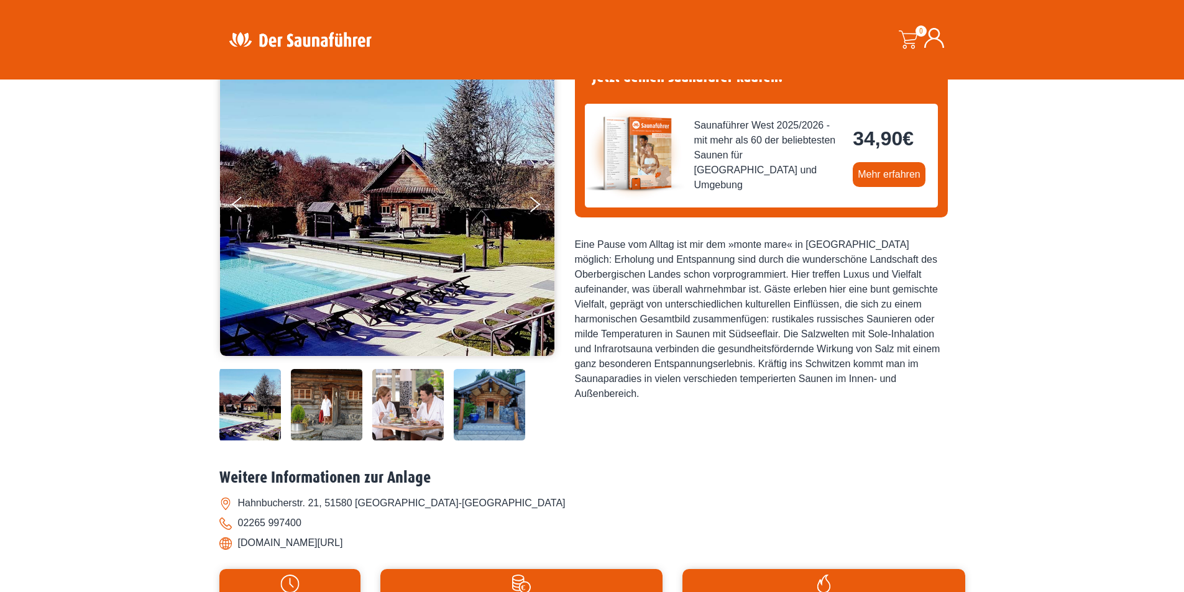
click at [333, 400] on img at bounding box center [326, 404] width 71 height 71
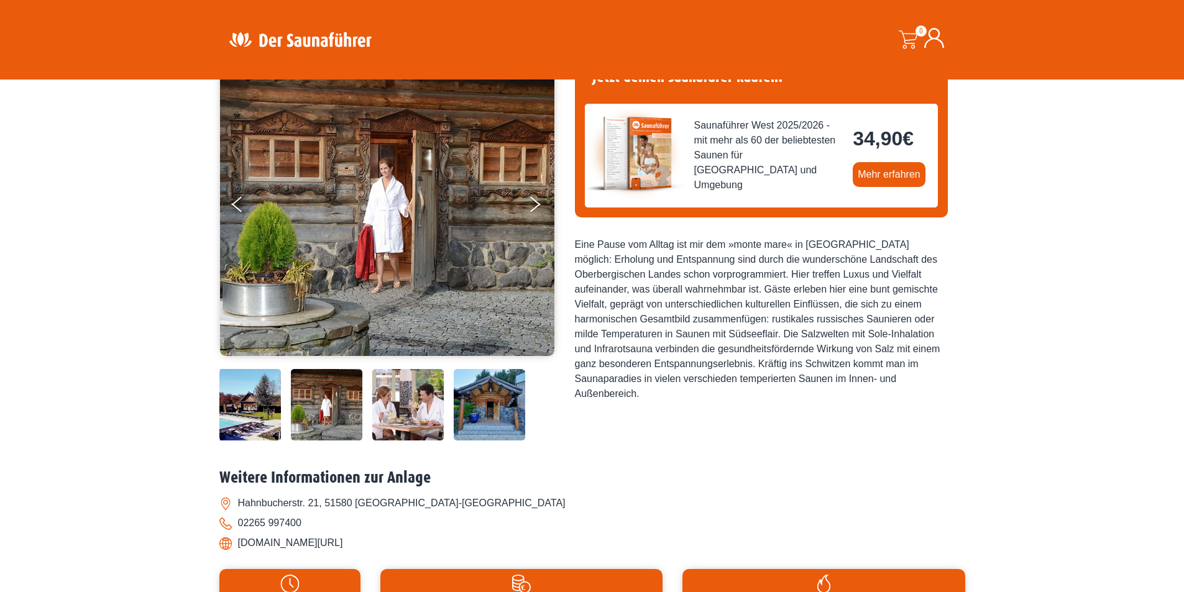
click at [372, 390] on img at bounding box center [407, 404] width 71 height 71
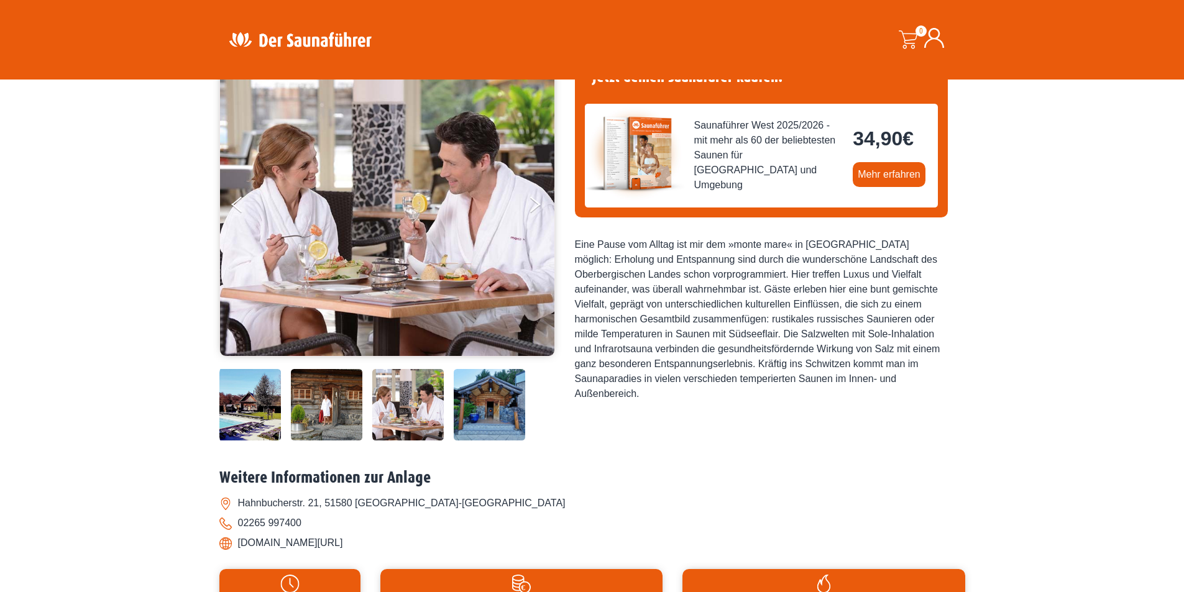
click at [497, 407] on img at bounding box center [489, 404] width 71 height 71
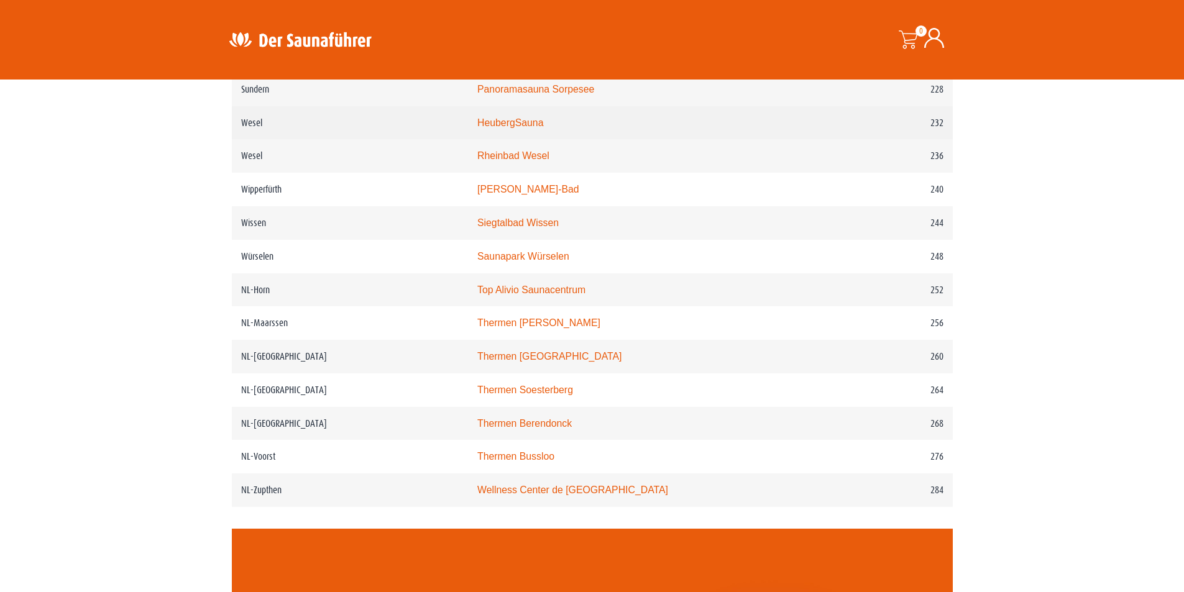
scroll to position [2442, 0]
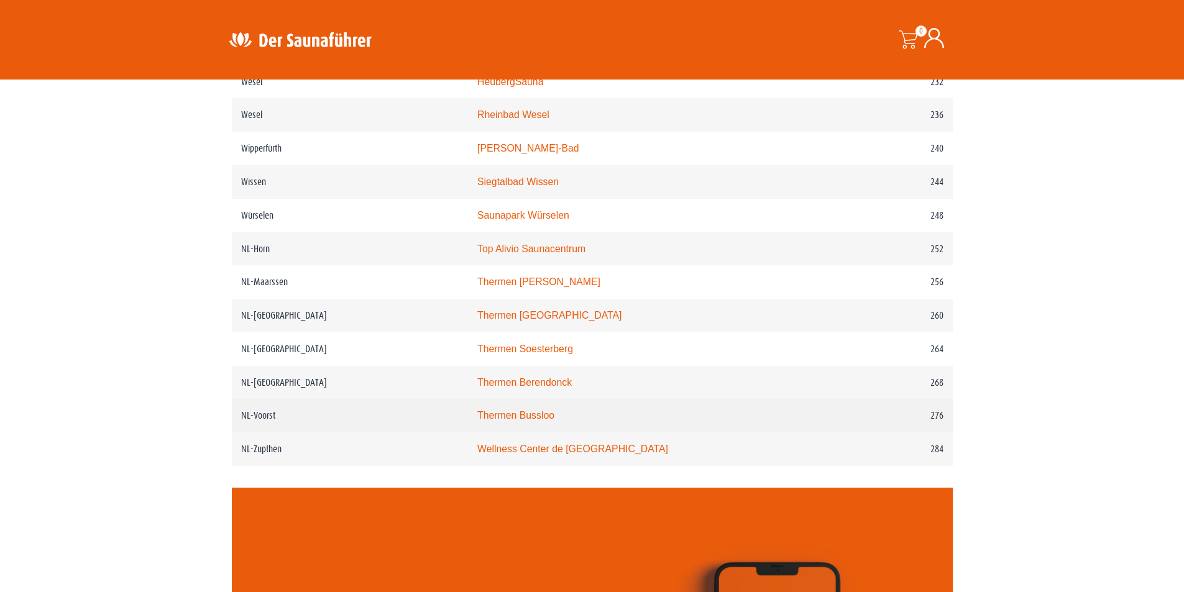
click at [554, 421] on link "Thermen Bussloo" at bounding box center [515, 415] width 77 height 11
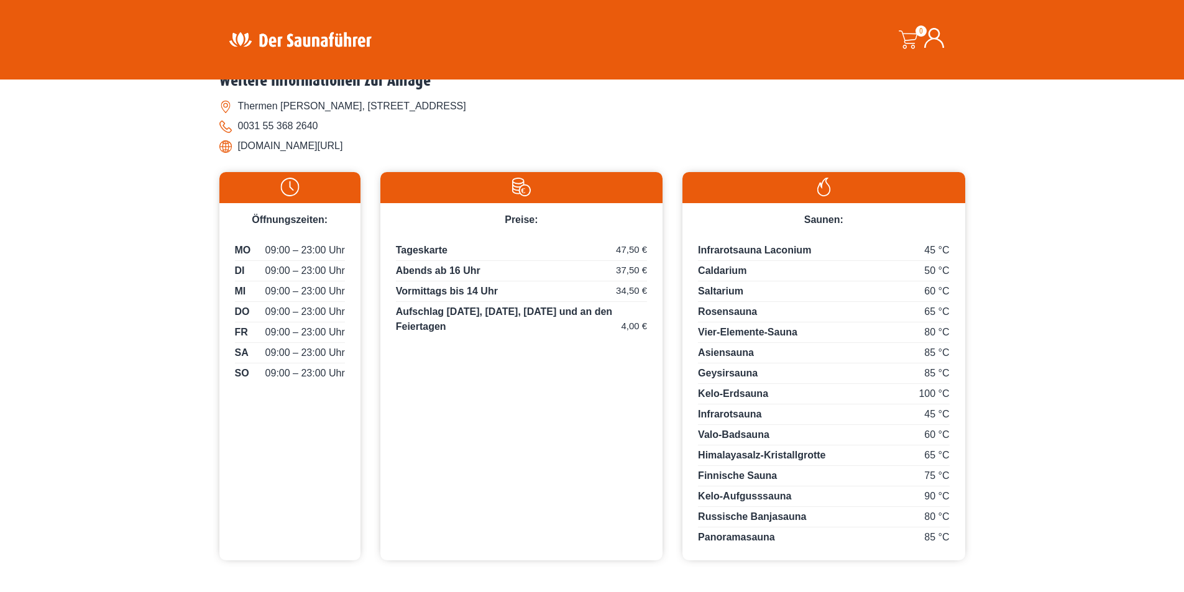
scroll to position [622, 0]
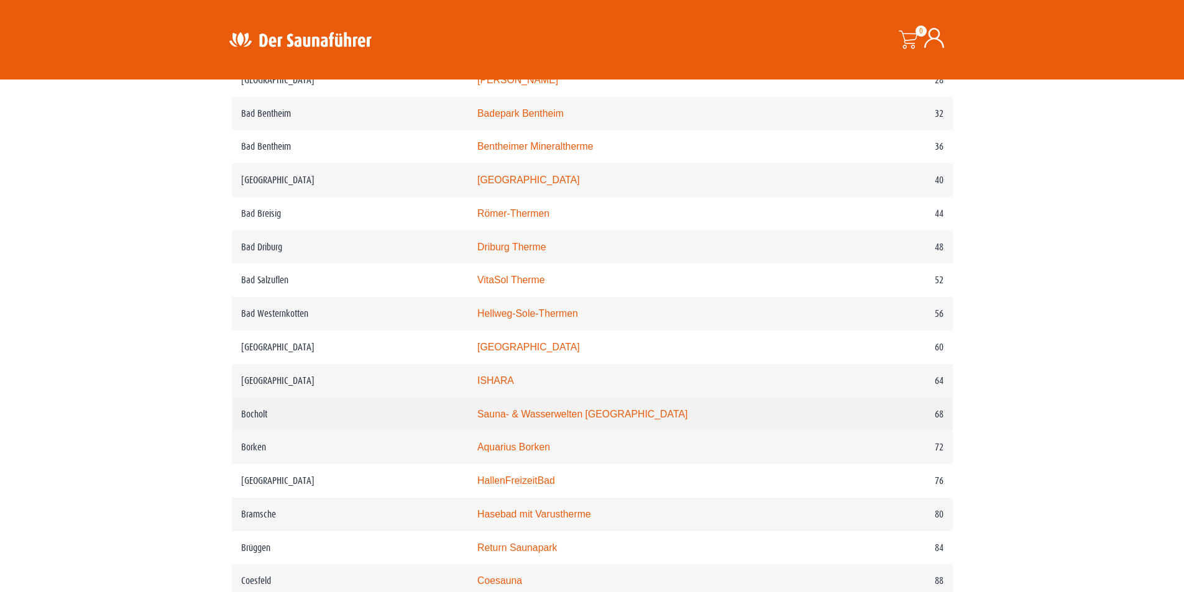
scroll to position [825, 0]
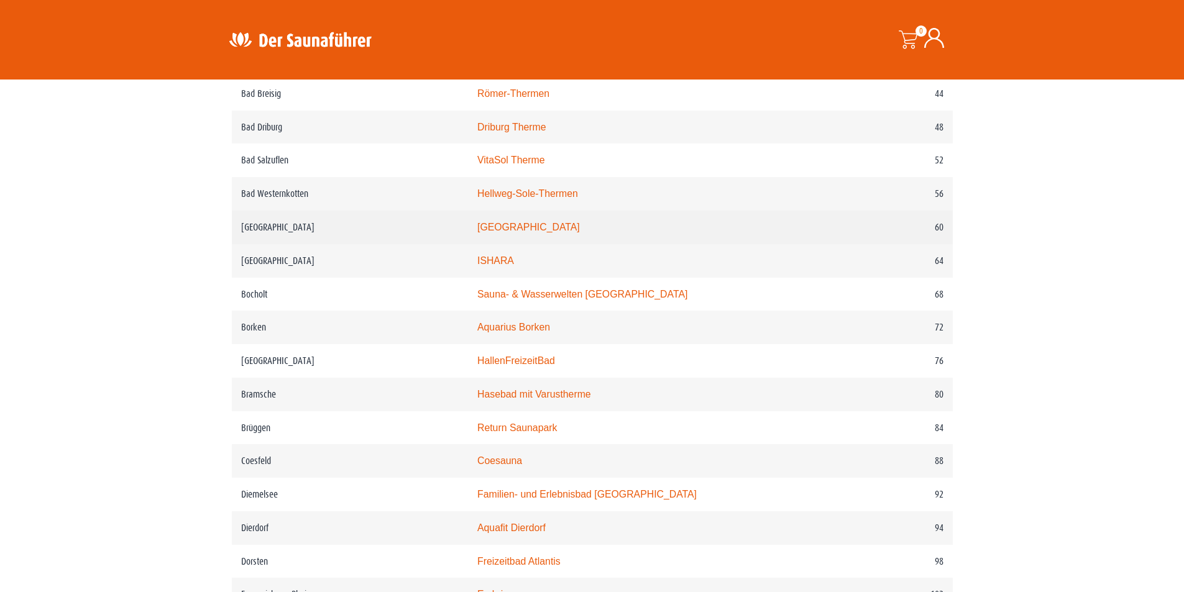
click at [550, 232] on link "[GEOGRAPHIC_DATA]" at bounding box center [528, 227] width 103 height 11
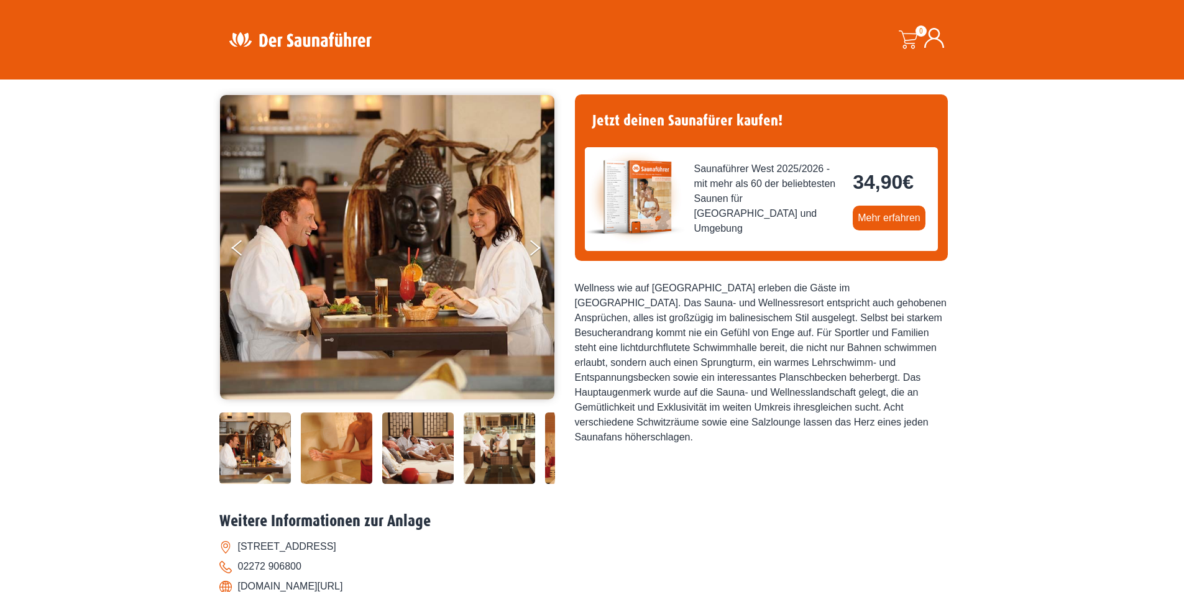
scroll to position [124, 0]
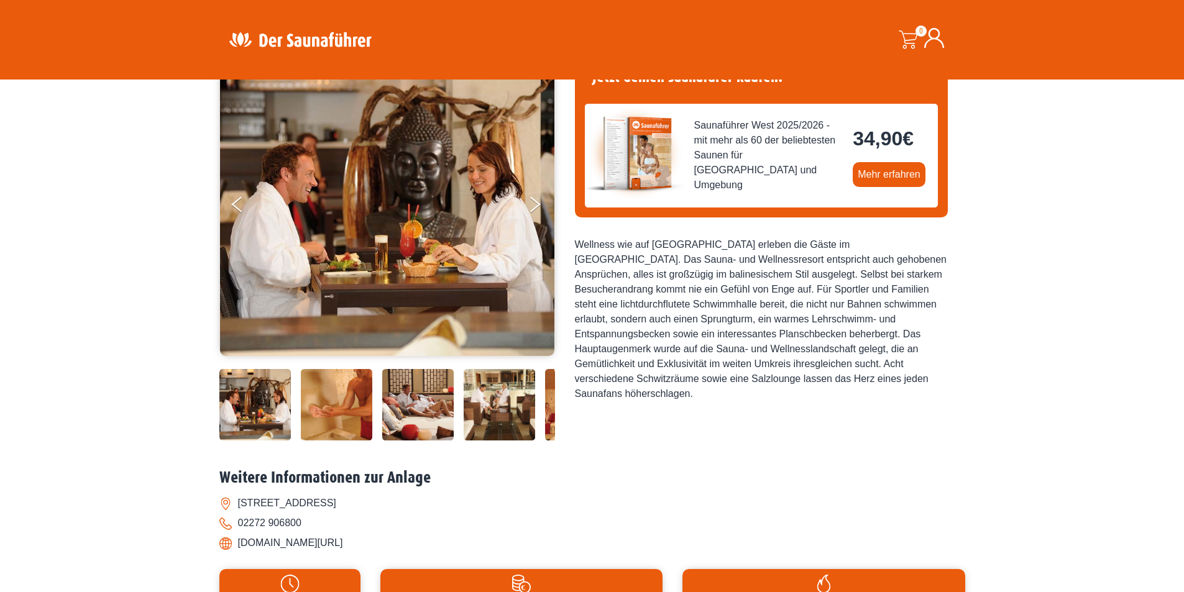
click at [526, 405] on img at bounding box center [499, 404] width 71 height 71
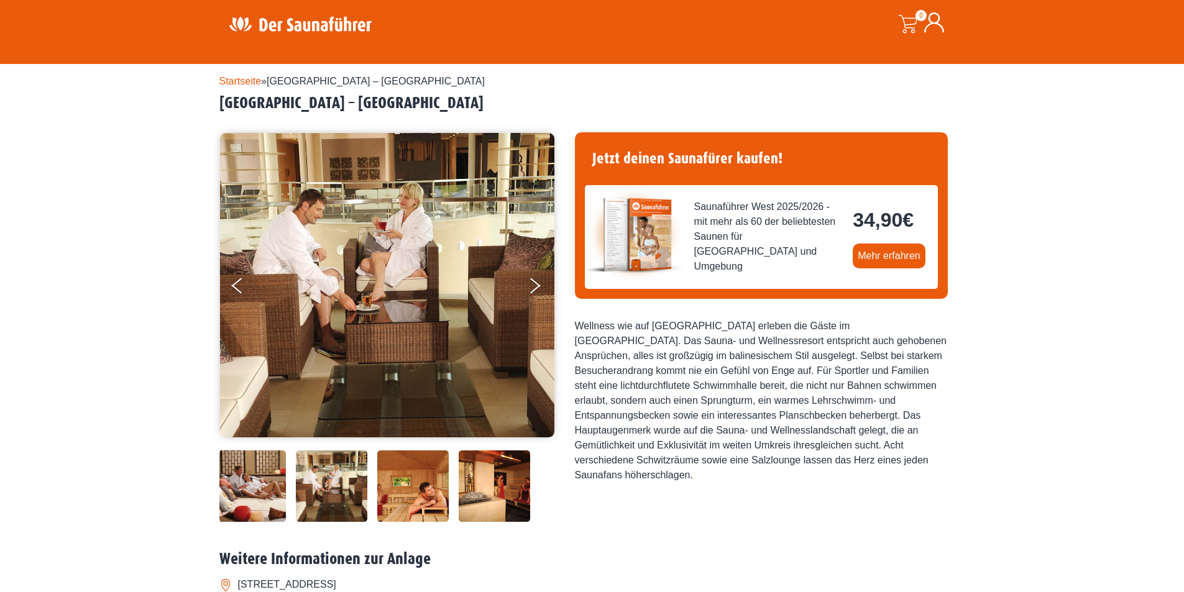
scroll to position [0, 0]
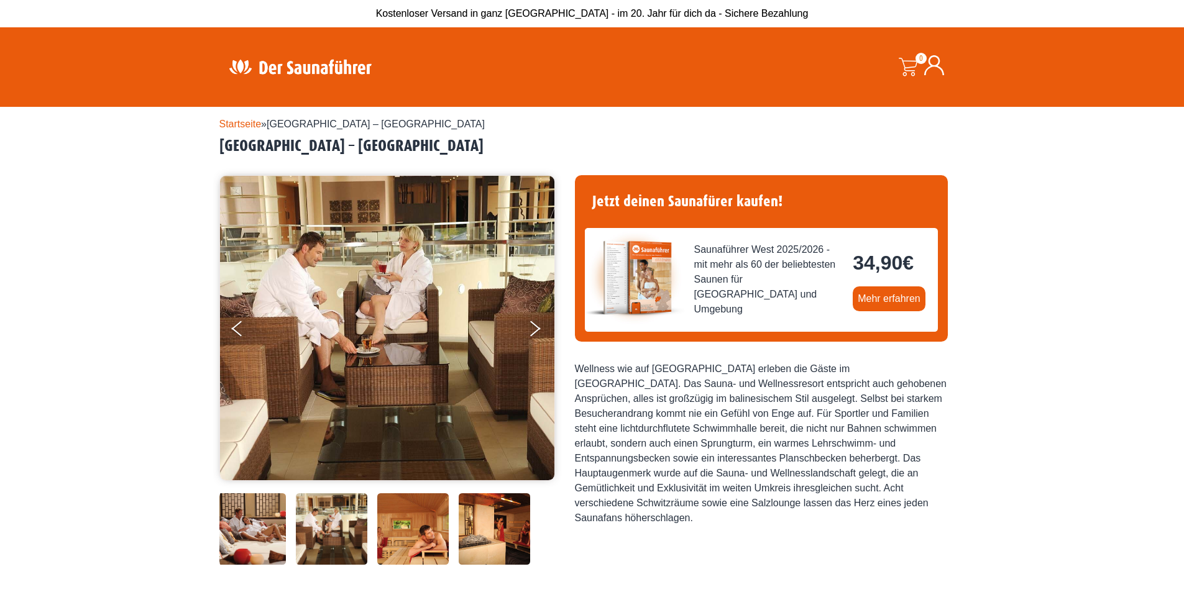
click at [438, 516] on img at bounding box center [412, 529] width 71 height 71
click at [434, 516] on img at bounding box center [412, 529] width 71 height 71
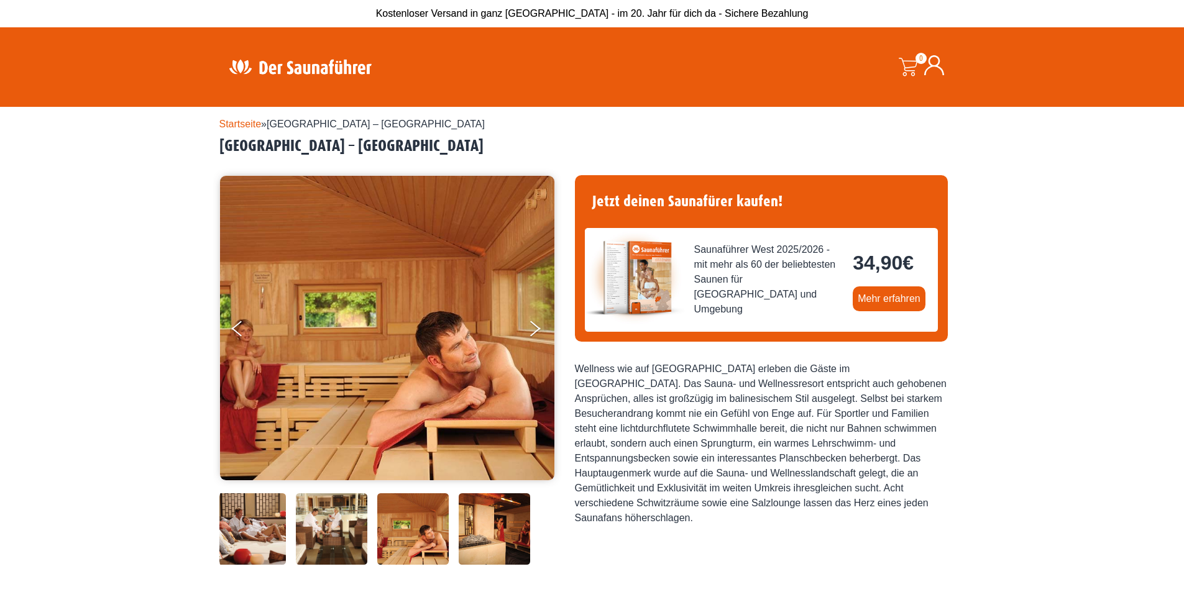
click at [483, 532] on img at bounding box center [494, 529] width 71 height 71
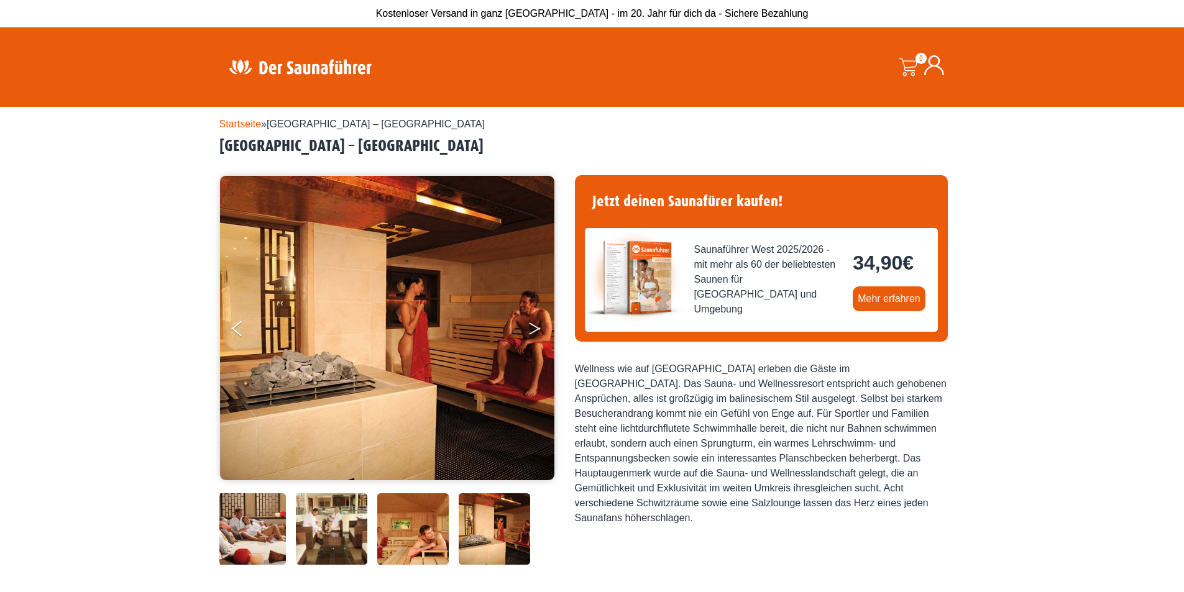
click at [538, 323] on button "Next" at bounding box center [543, 331] width 31 height 31
click at [535, 333] on button "Next" at bounding box center [543, 331] width 31 height 31
click at [234, 513] on img at bounding box center [249, 529] width 71 height 71
